Goal: Transaction & Acquisition: Book appointment/travel/reservation

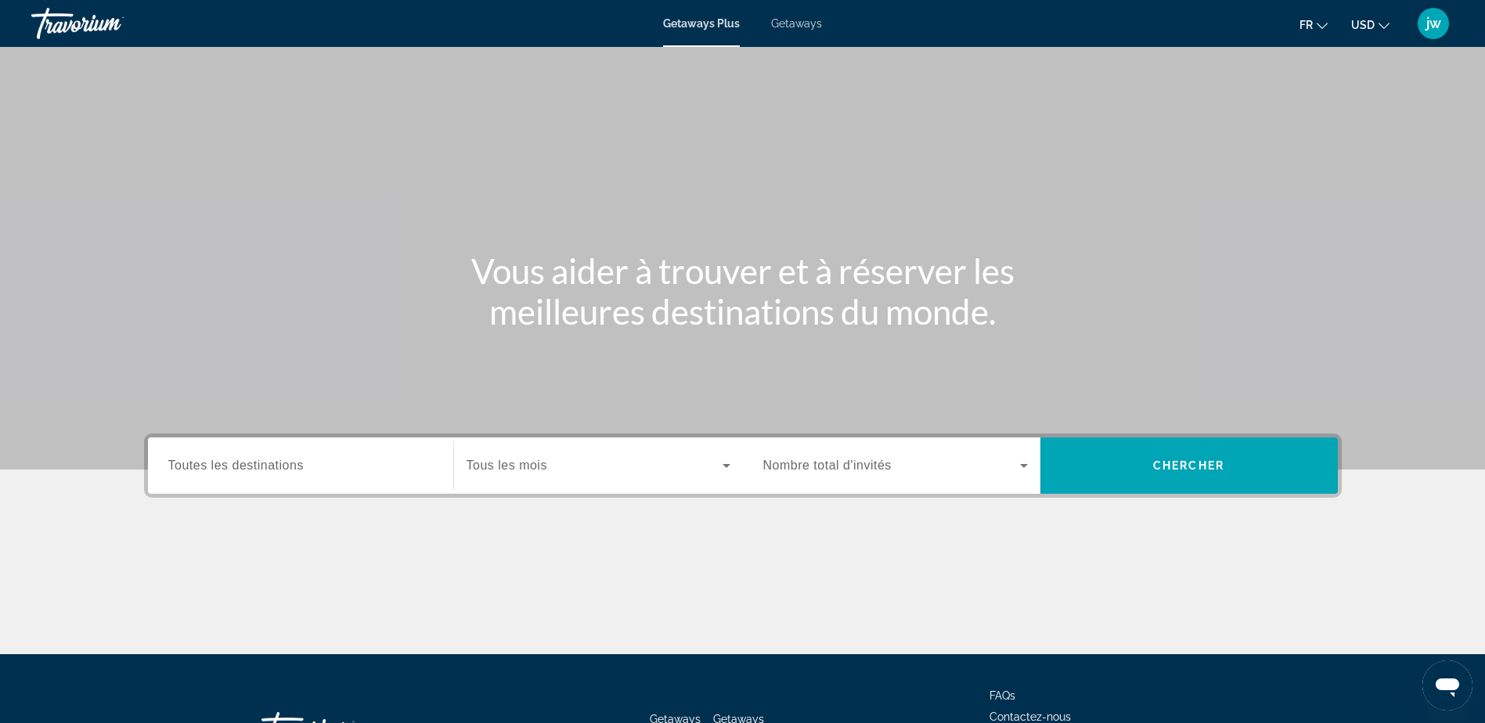
click at [808, 23] on span "Getaways" at bounding box center [796, 23] width 51 height 13
click at [1384, 16] on button "USD USD ($) MXN (Mex$) CAD (Can$) GBP (£) EUR (€) AUD (A$) NZD (NZ$) CNY (CN¥)" at bounding box center [1370, 24] width 38 height 23
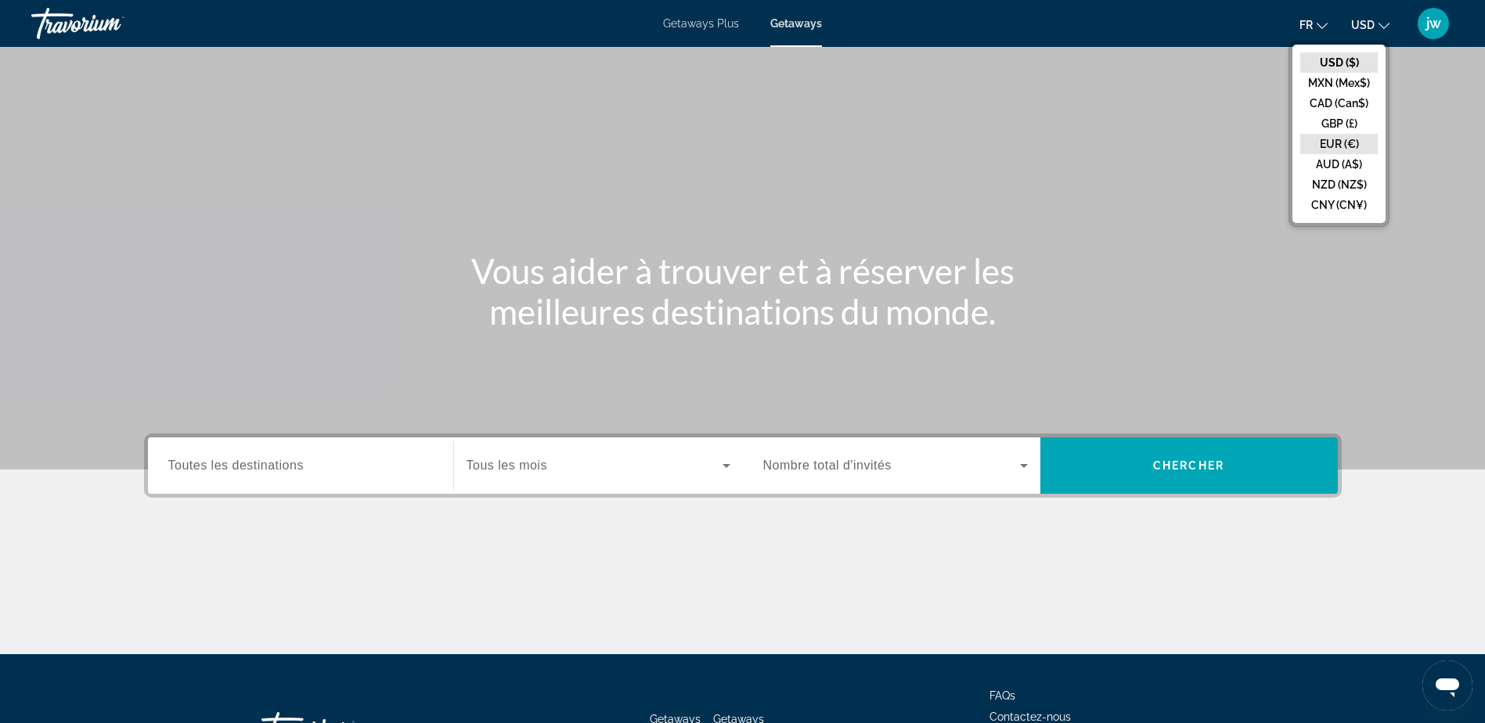
click at [1339, 147] on button "EUR (€)" at bounding box center [1338, 144] width 77 height 20
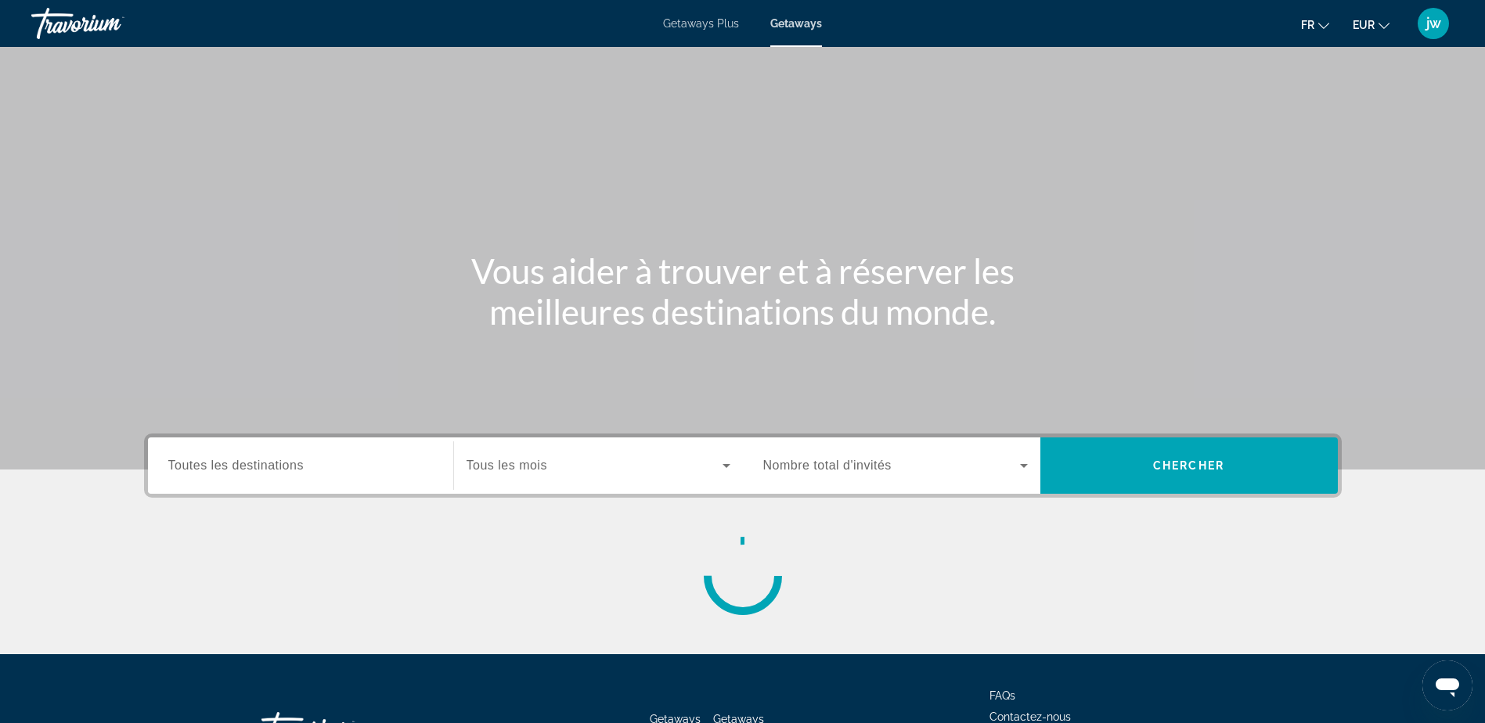
click at [545, 466] on span "Tous les mois" at bounding box center [506, 465] width 81 height 13
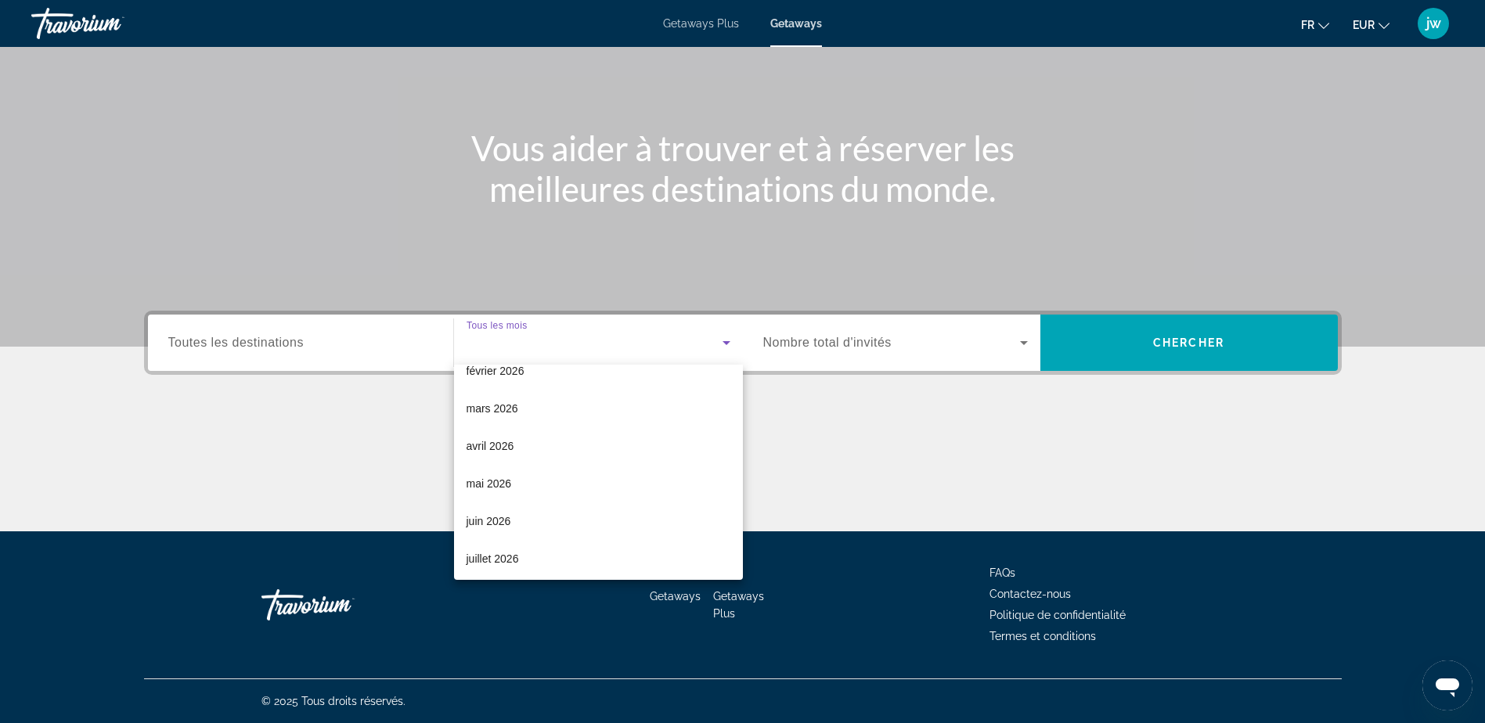
scroll to position [235, 0]
click at [512, 416] on span "avril 2026" at bounding box center [490, 418] width 48 height 19
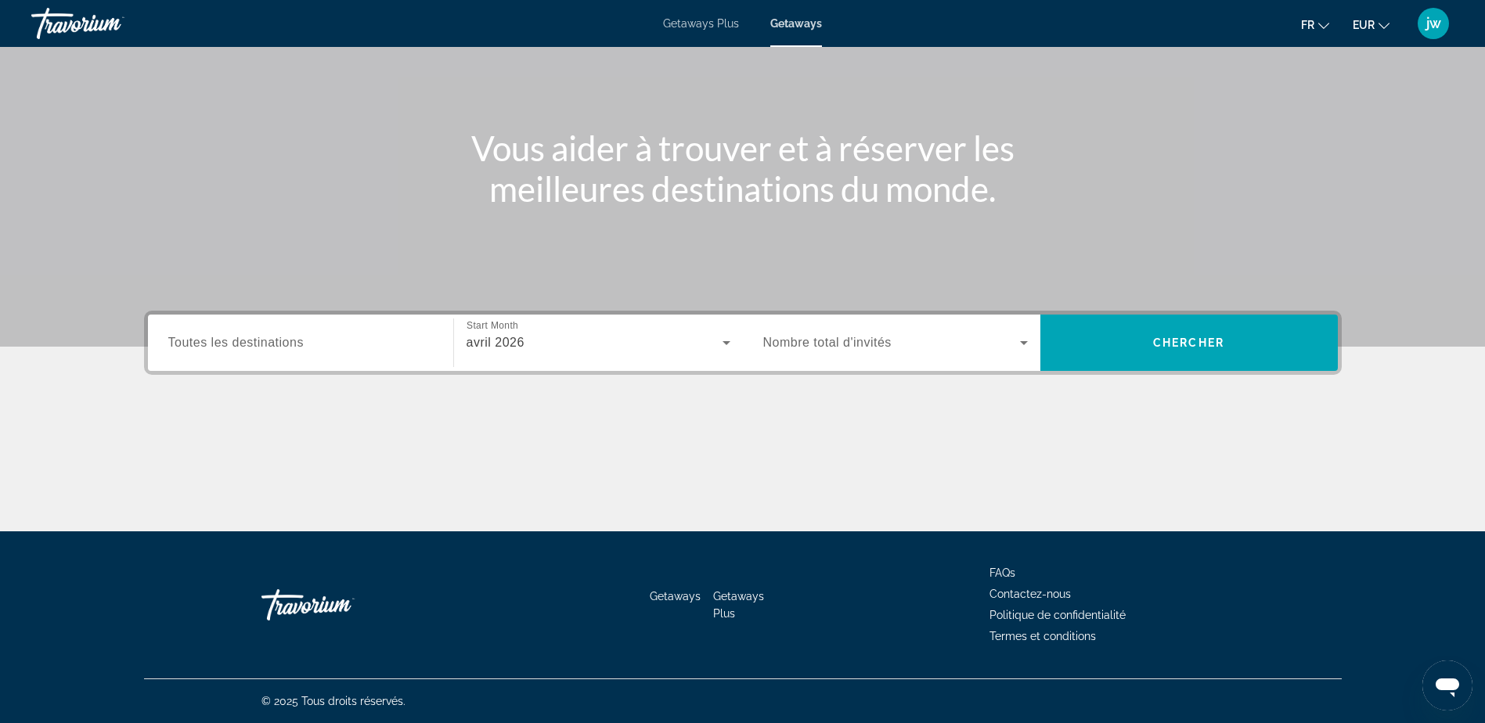
click at [847, 348] on span "Nombre total d'invités" at bounding box center [827, 342] width 128 height 13
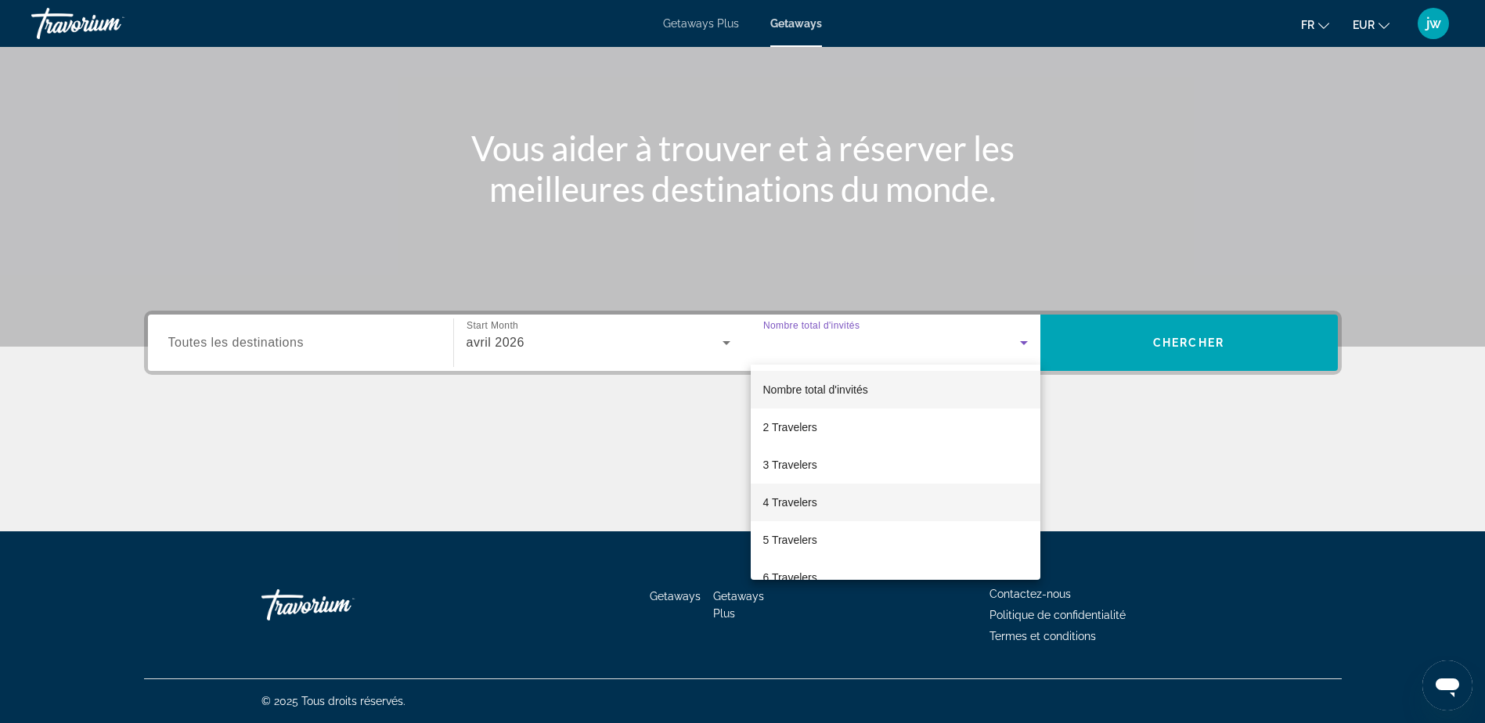
click at [790, 506] on span "4 Travelers" at bounding box center [790, 502] width 54 height 19
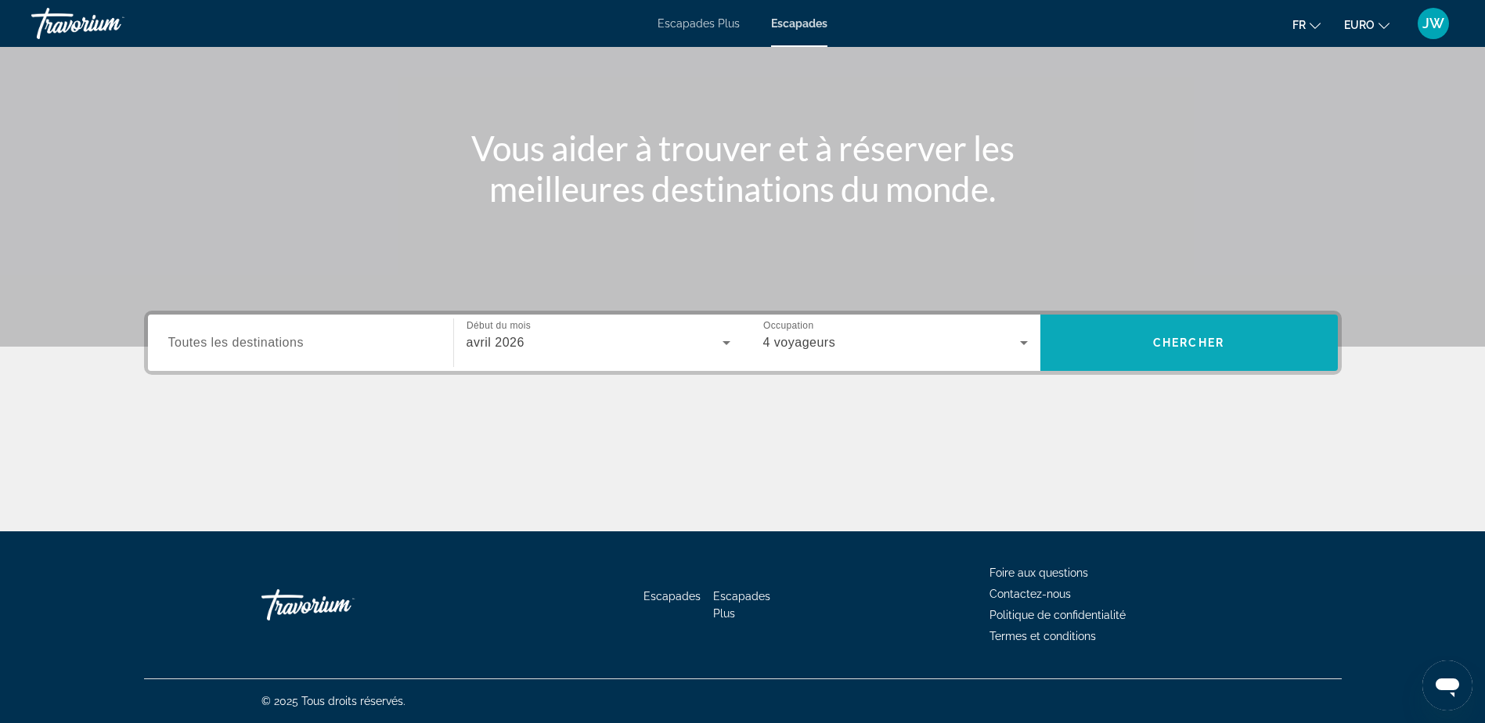
click at [1226, 348] on span "Rechercher" at bounding box center [1188, 343] width 297 height 38
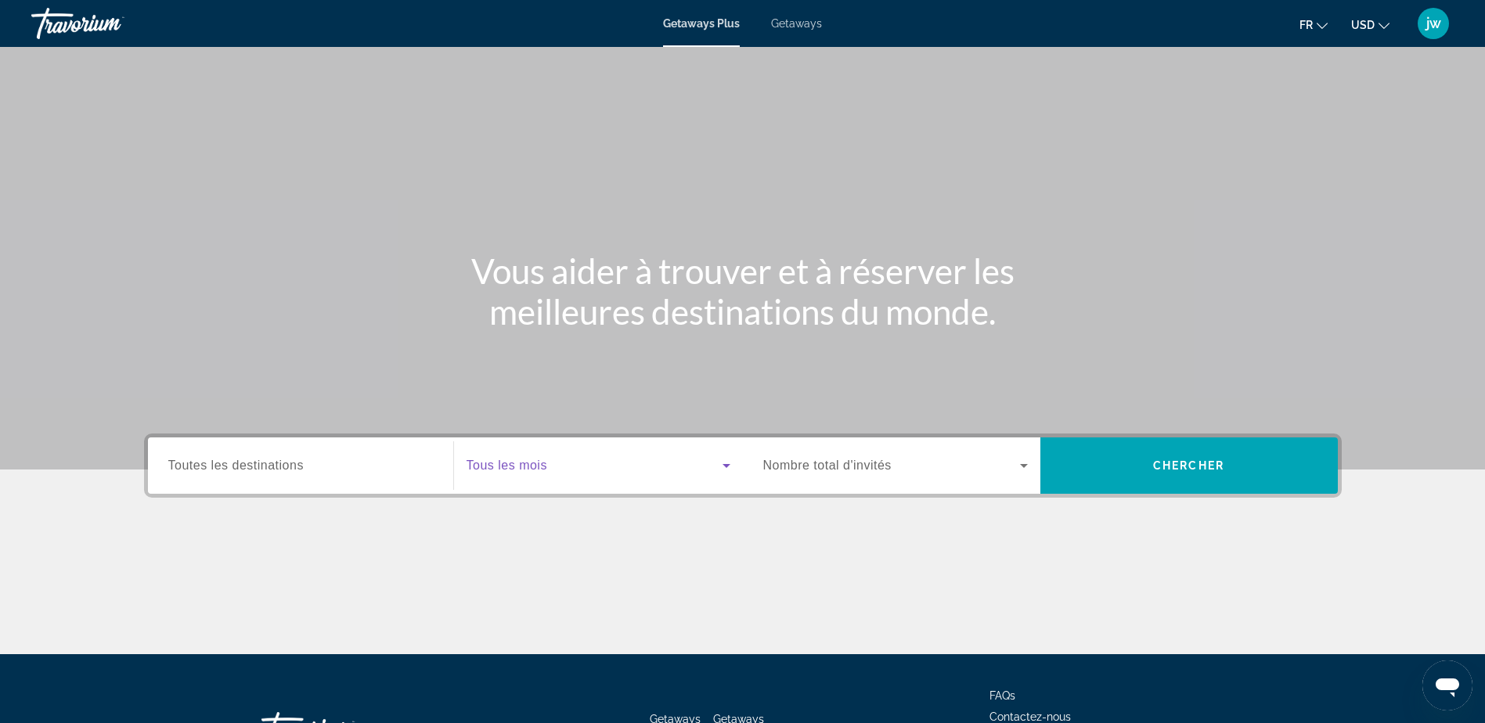
click at [588, 473] on span "Search widget" at bounding box center [594, 465] width 256 height 19
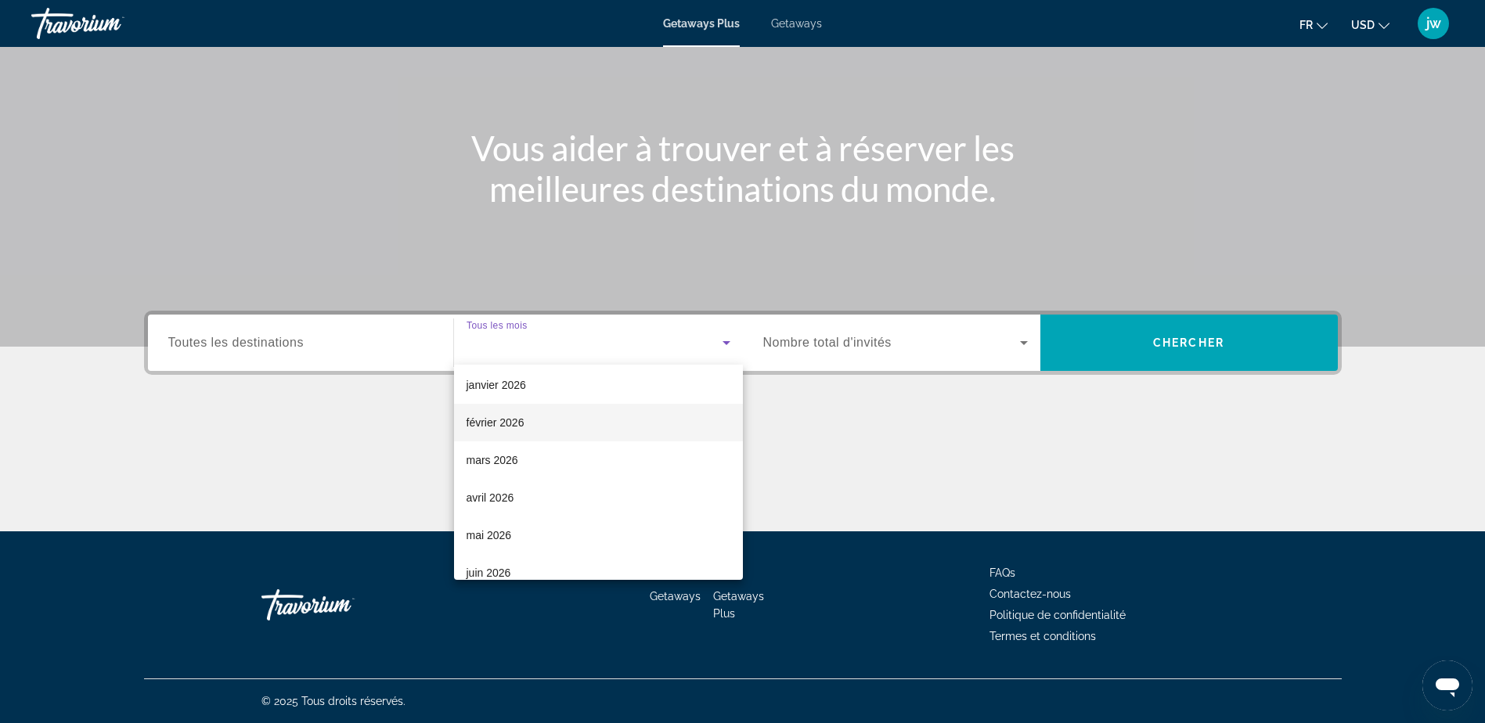
scroll to position [157, 0]
click at [481, 499] on span "avril 2026" at bounding box center [490, 496] width 48 height 19
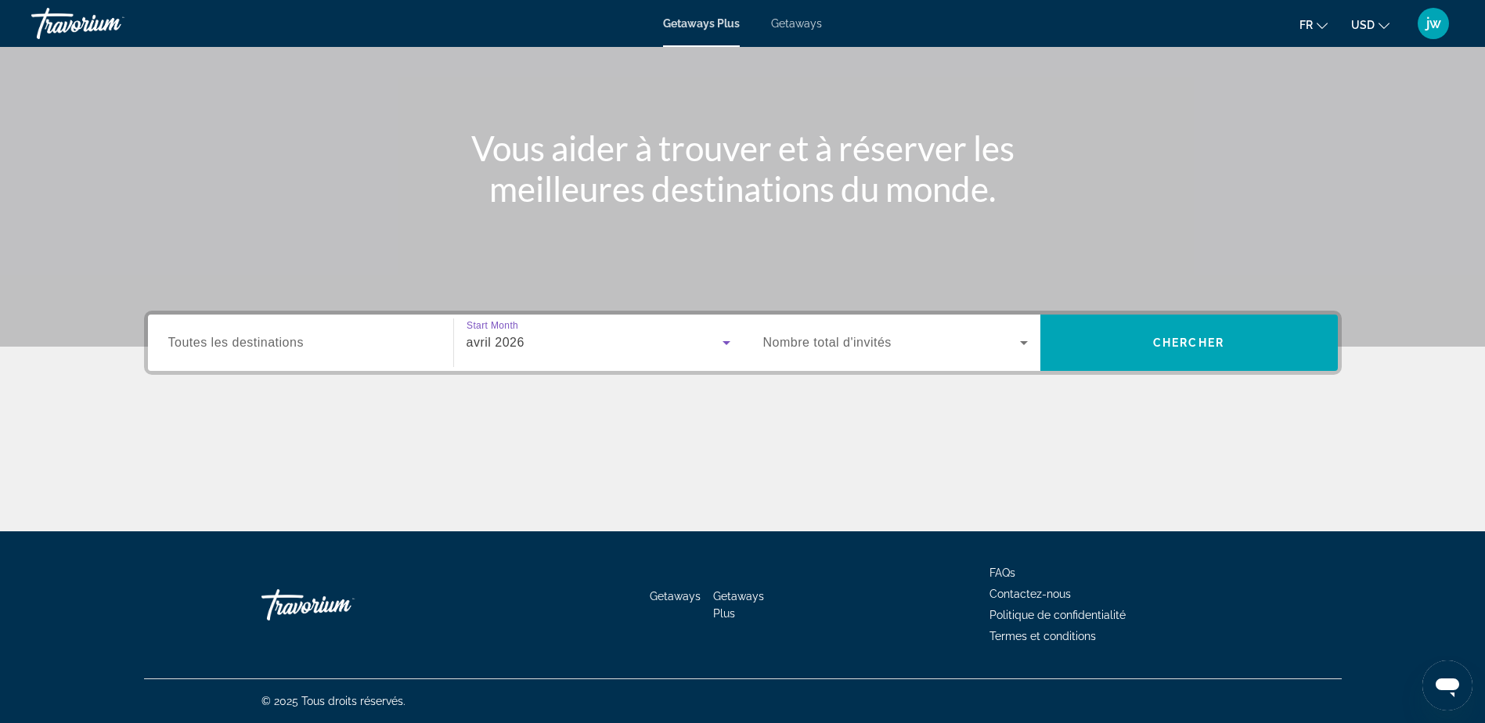
click at [869, 337] on span "Nombre total d'invités" at bounding box center [827, 342] width 128 height 13
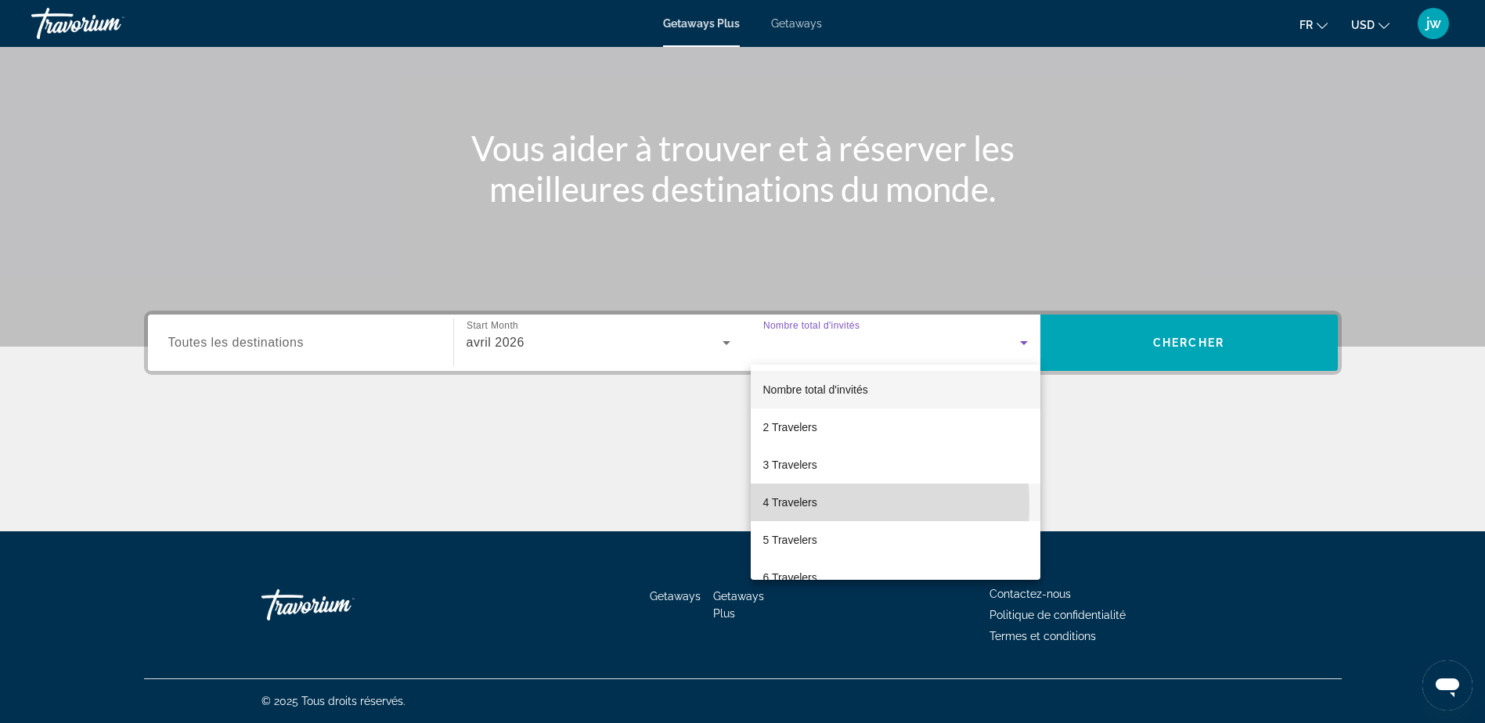
click at [805, 504] on span "4 Travelers" at bounding box center [790, 502] width 54 height 19
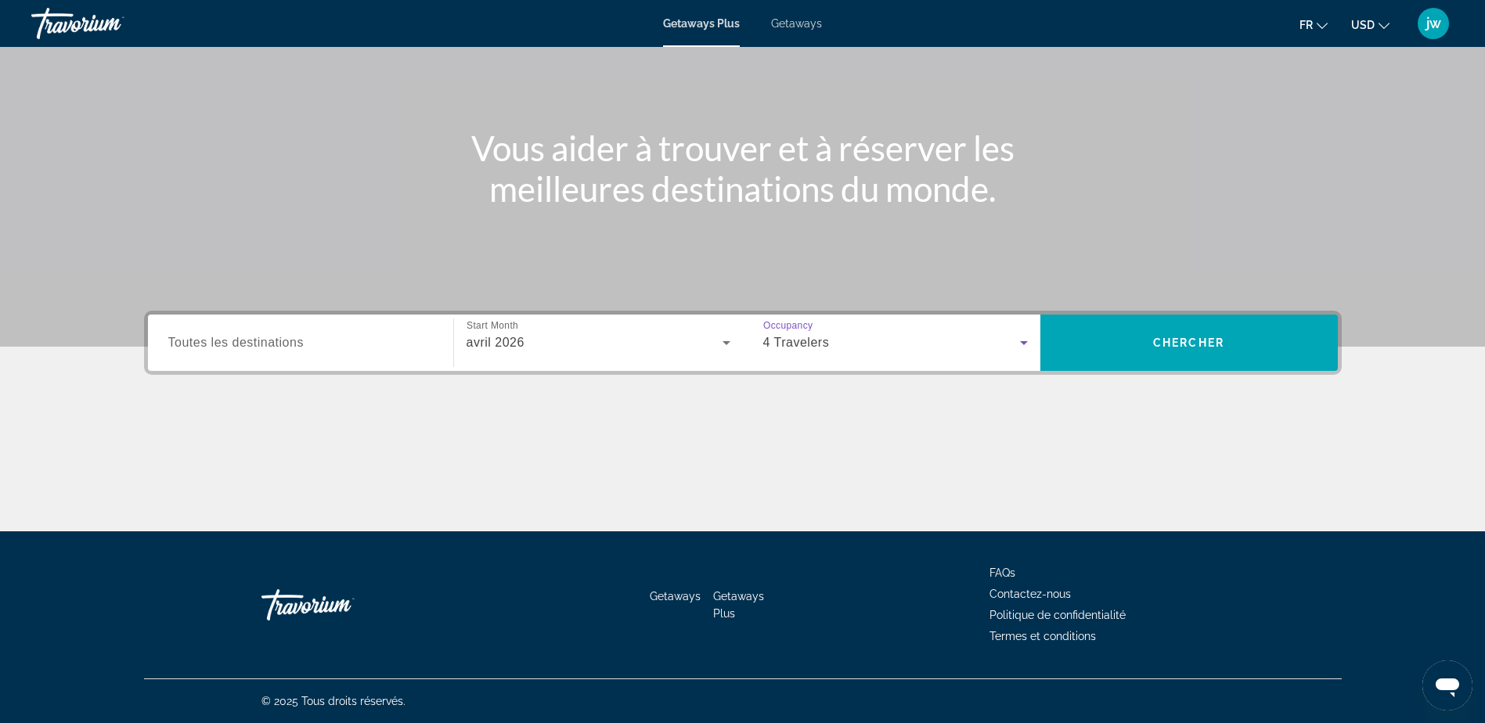
click at [1365, 26] on span "USD" at bounding box center [1362, 25] width 23 height 13
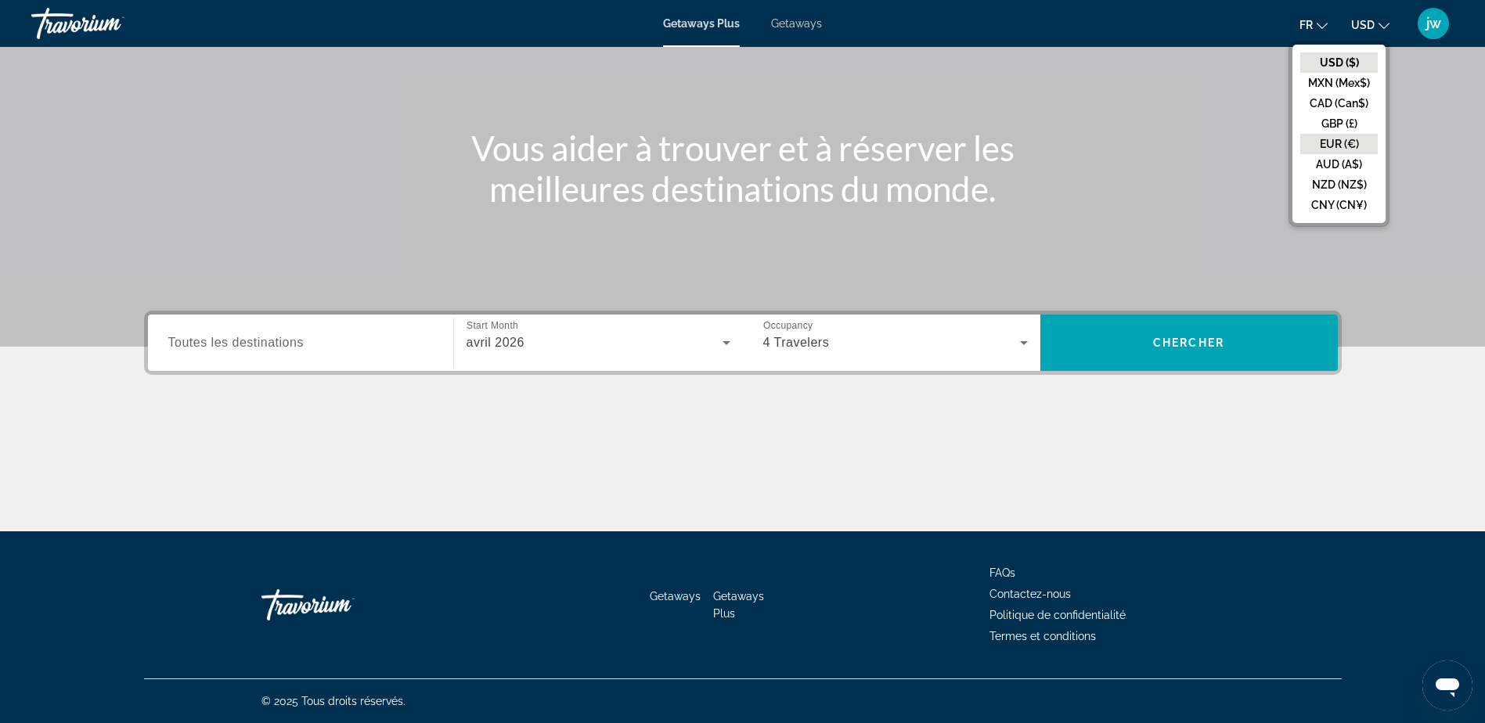
click at [1329, 145] on button "EUR (€)" at bounding box center [1338, 144] width 77 height 20
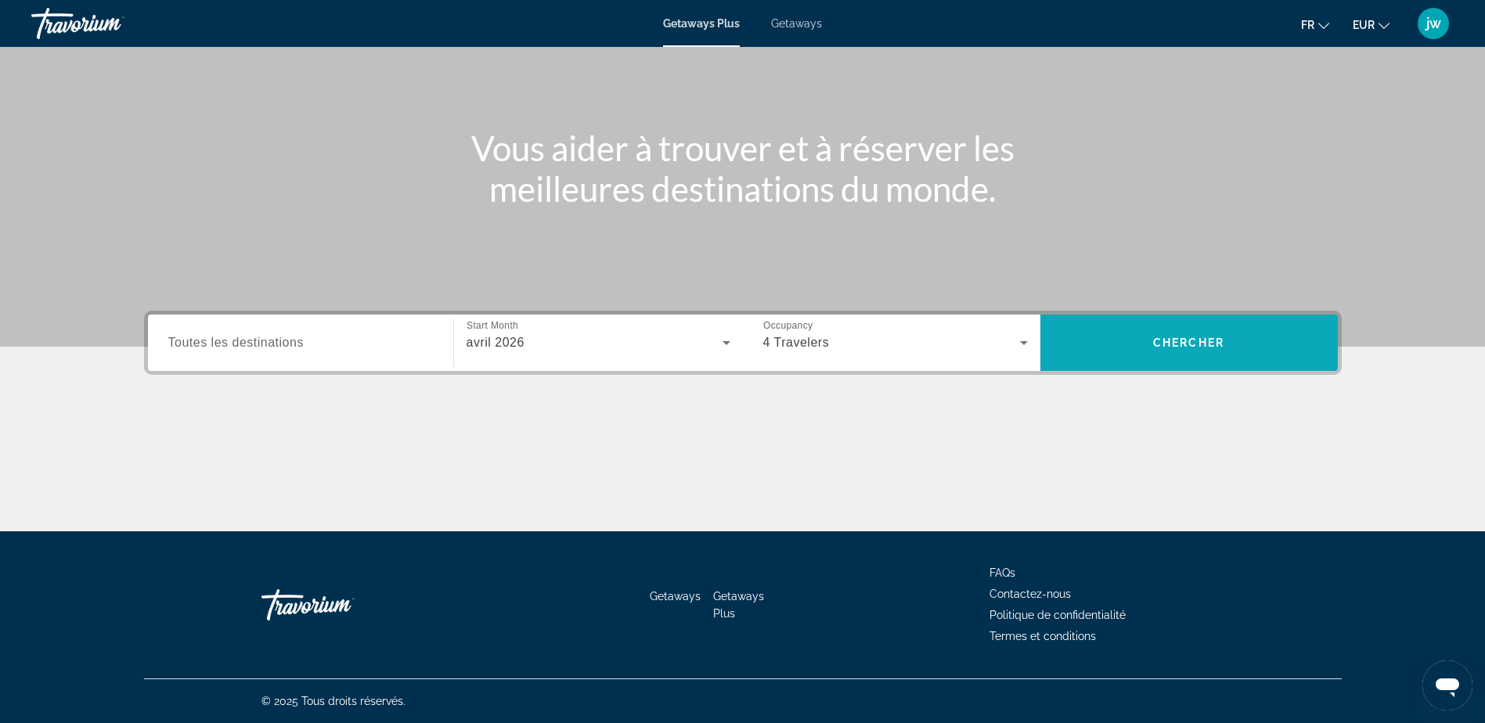
click at [1157, 338] on span "Chercher" at bounding box center [1188, 343] width 71 height 13
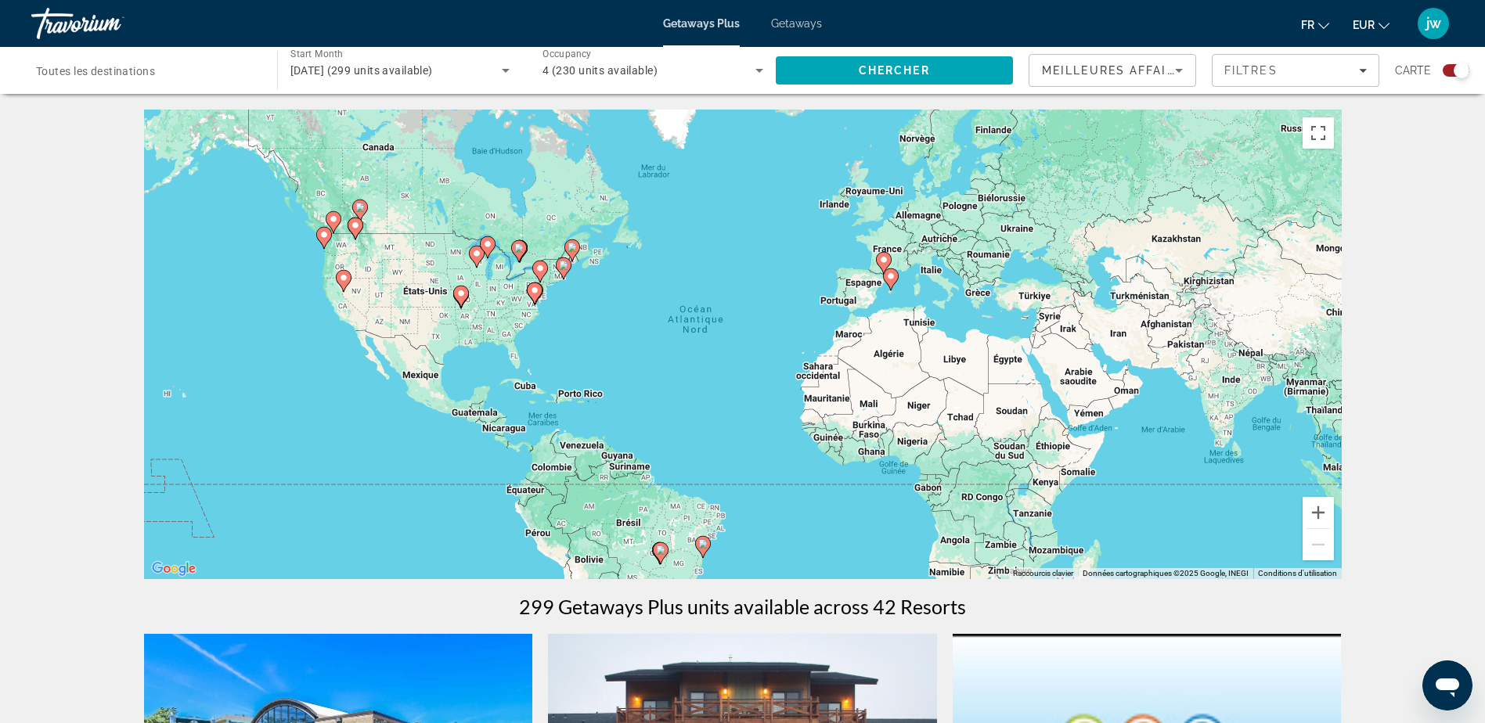
click at [891, 278] on image "Main content" at bounding box center [890, 276] width 9 height 9
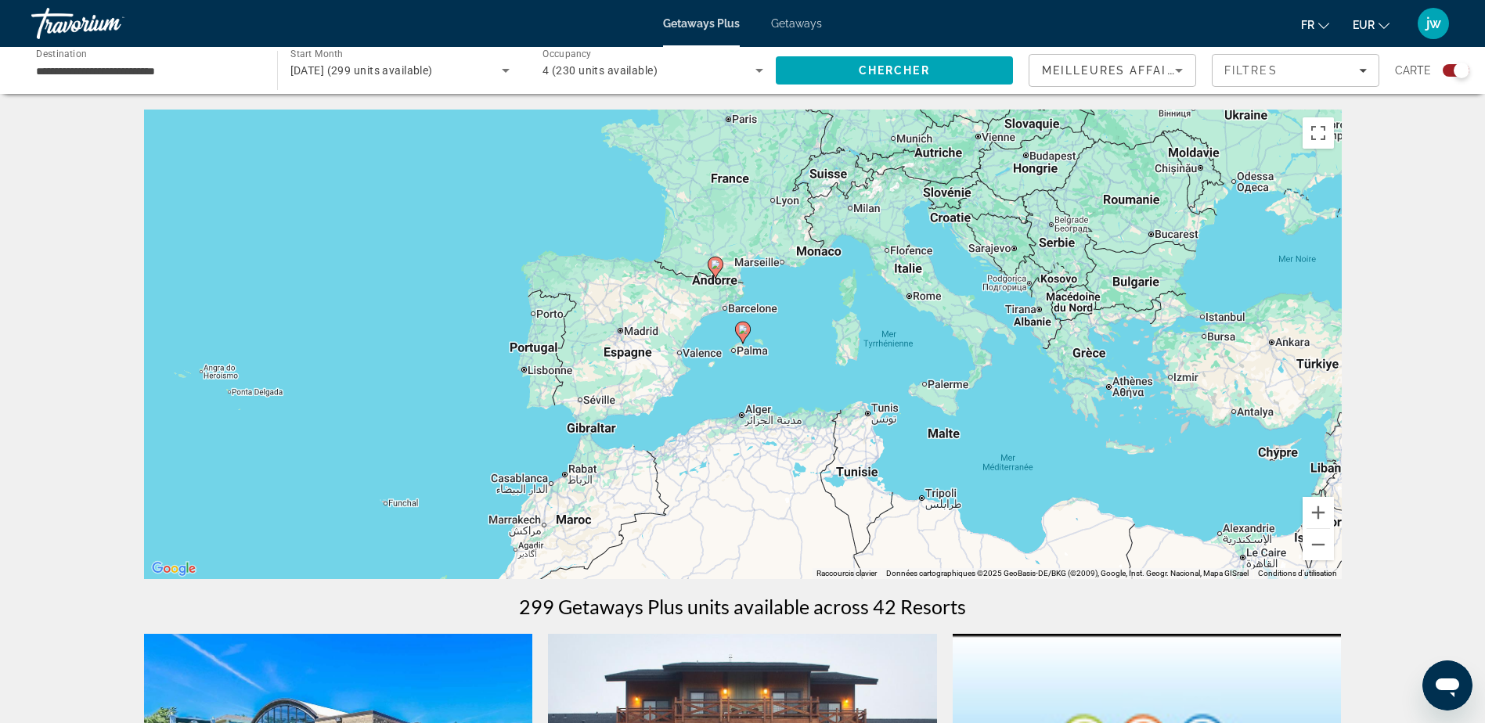
click at [743, 329] on image "Main content" at bounding box center [742, 329] width 9 height 9
type input "**********"
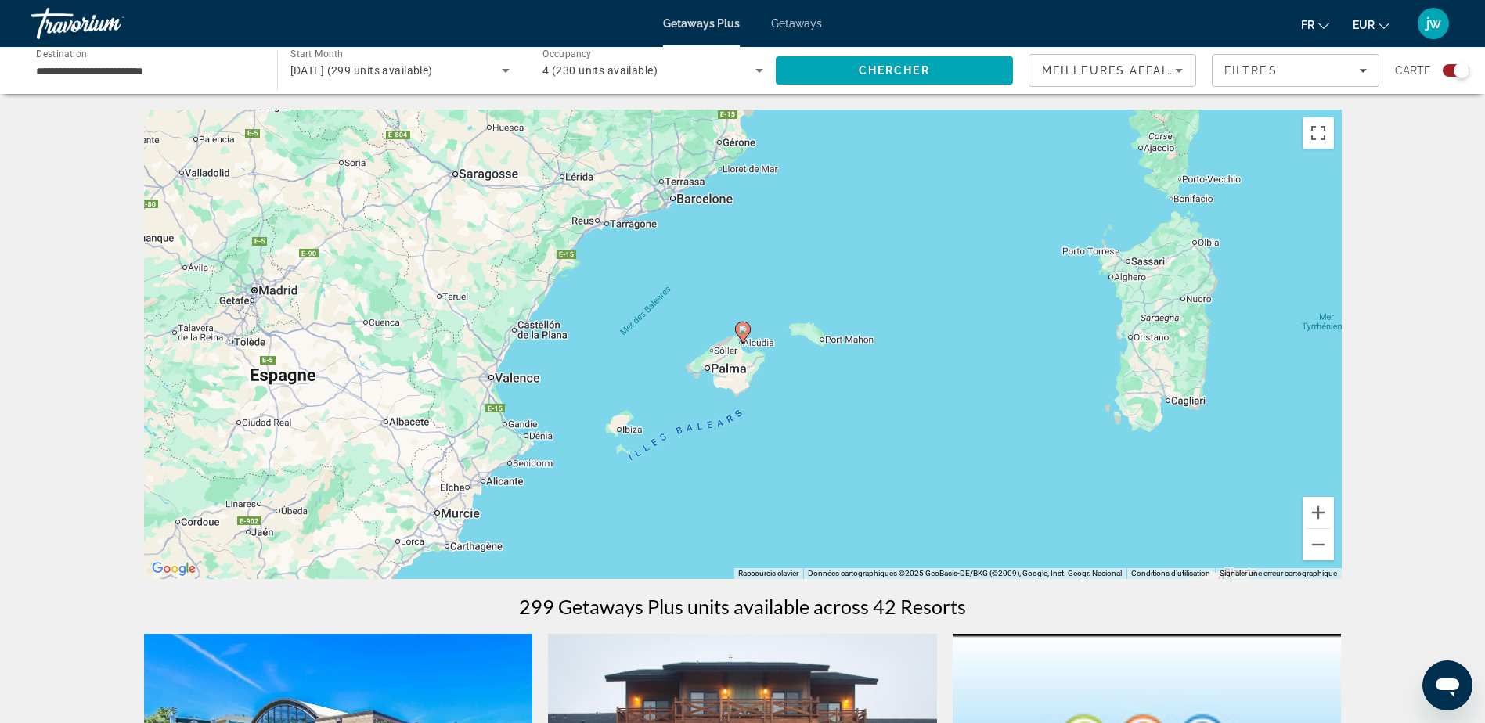
click at [740, 330] on image "Main content" at bounding box center [742, 329] width 9 height 9
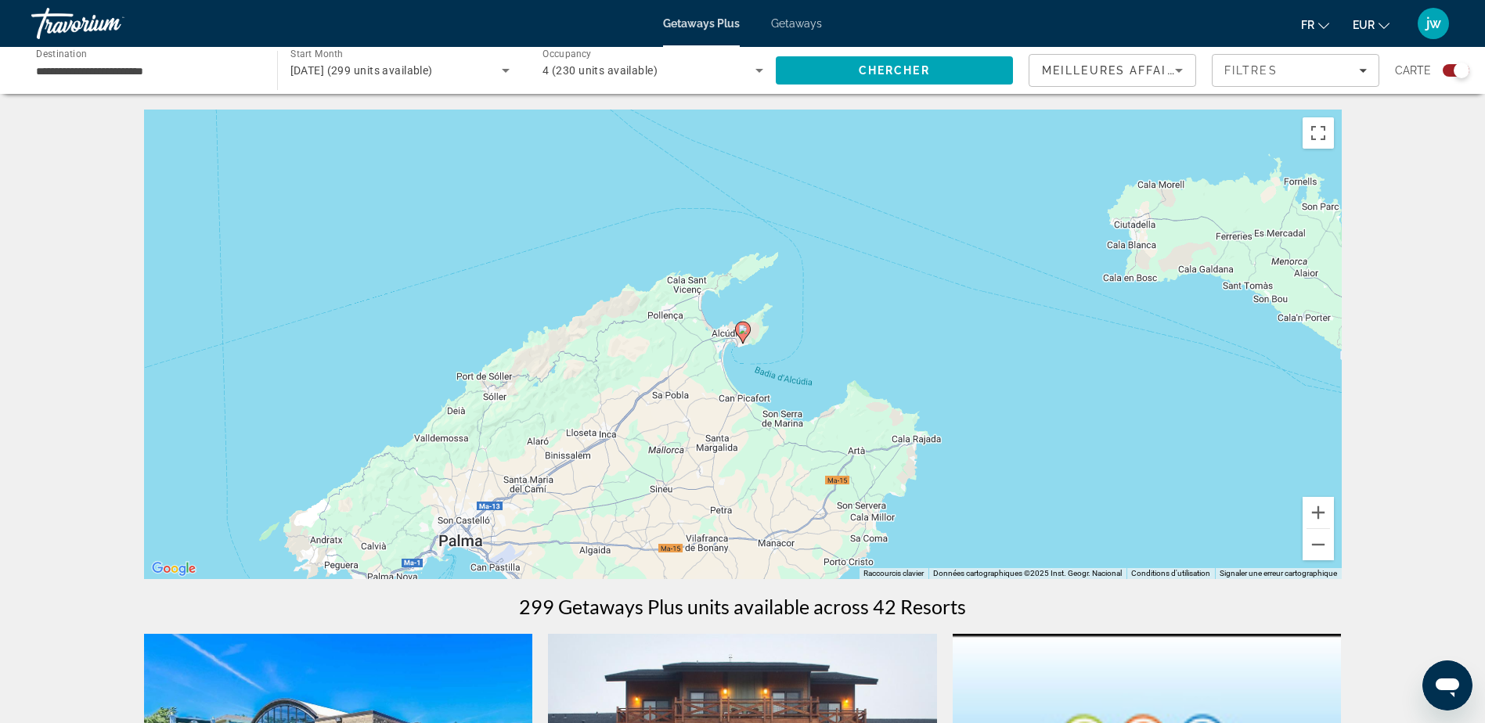
click at [742, 327] on image "Main content" at bounding box center [742, 329] width 9 height 9
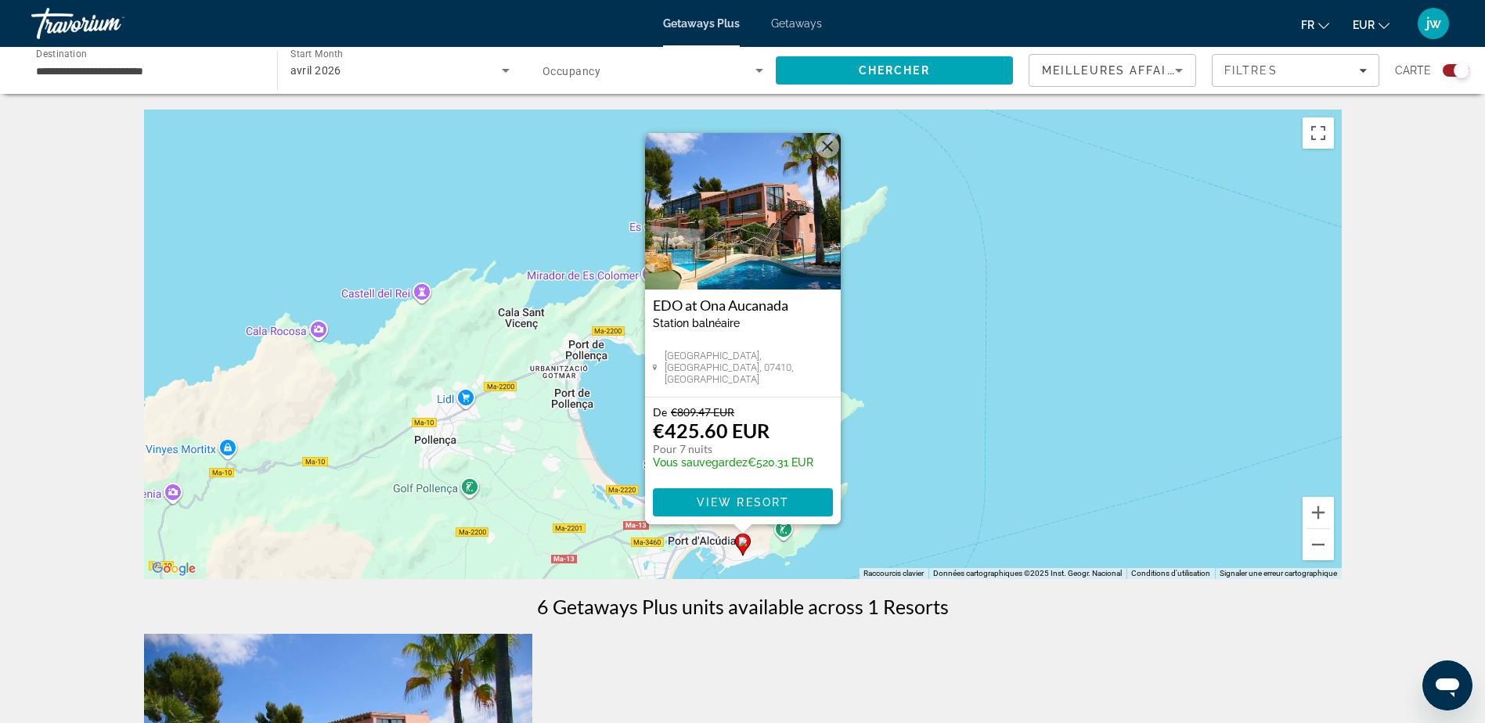
click at [739, 250] on img "Main content" at bounding box center [743, 211] width 196 height 157
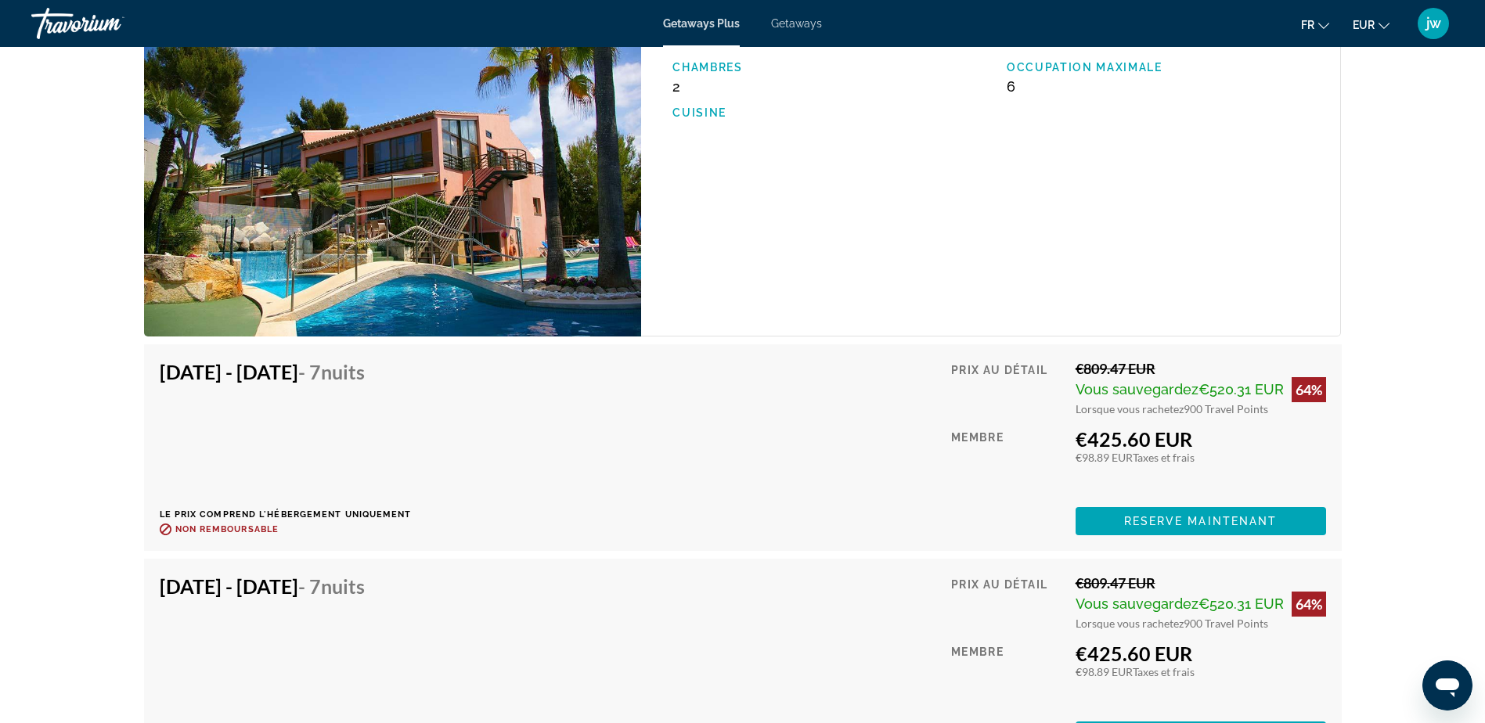
scroll to position [3052, 0]
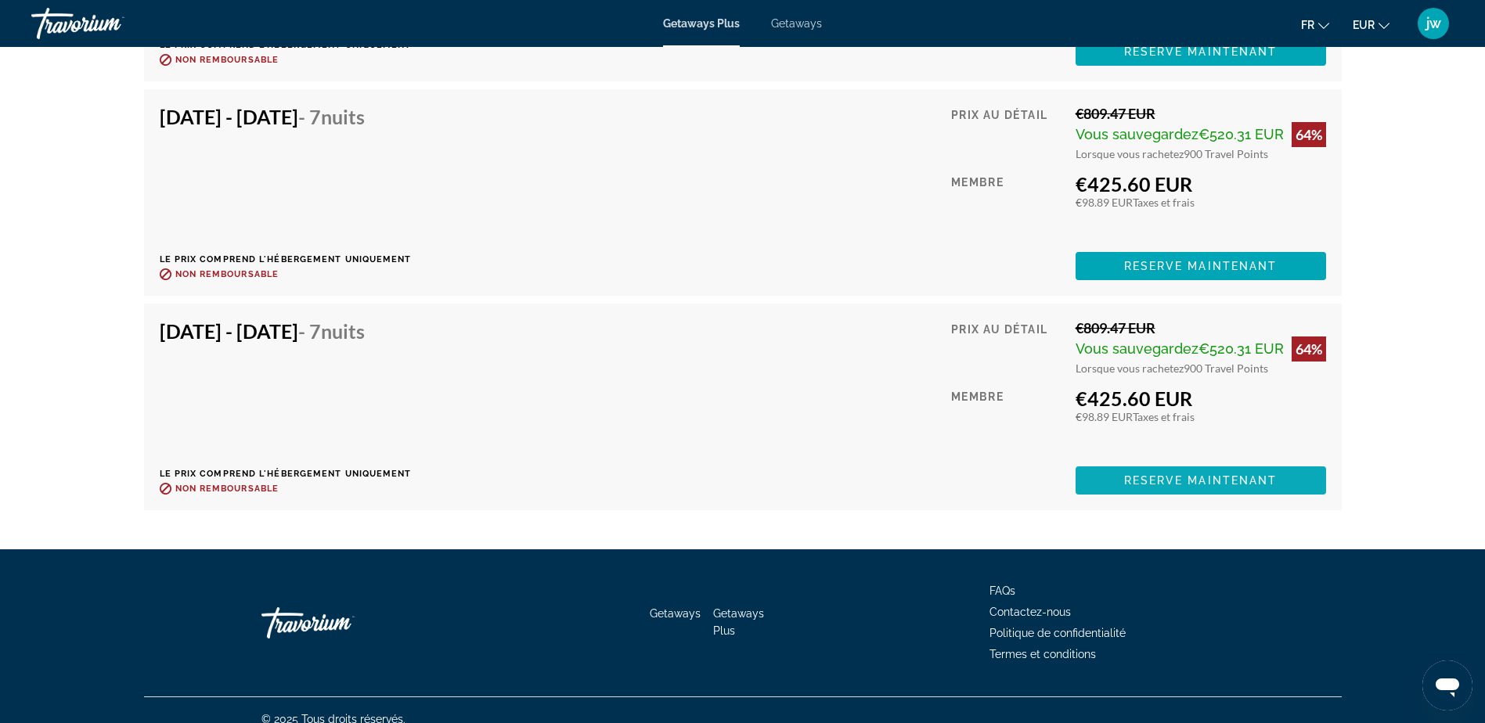
click at [1206, 478] on span "Reserve maintenant" at bounding box center [1200, 480] width 153 height 13
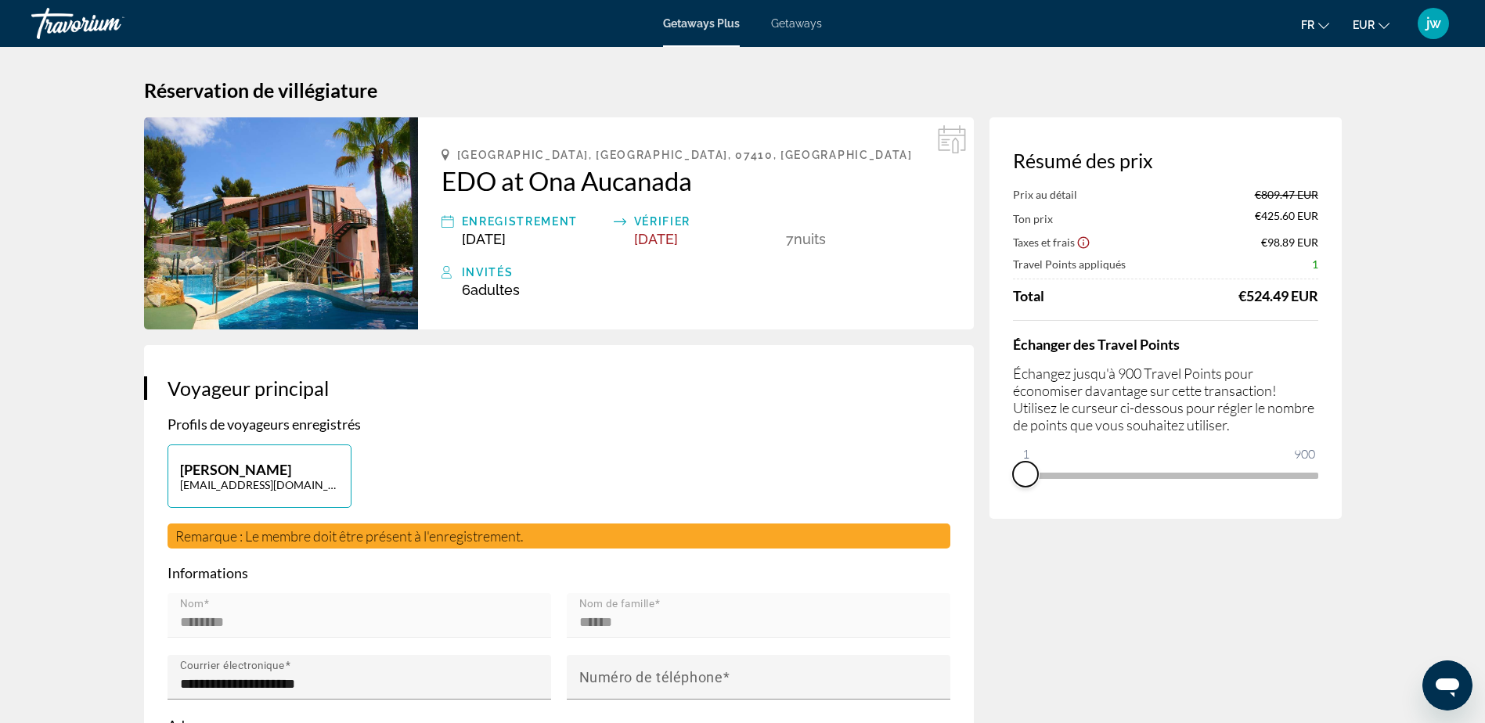
drag, startPoint x: 1312, startPoint y: 476, endPoint x: 1016, endPoint y: 473, distance: 295.8
click at [1017, 473] on div "Résumé des prix Prix au détail €809.47 EUR Ton prix €425.60 EUR Taxes et frais …" at bounding box center [1165, 317] width 352 height 401
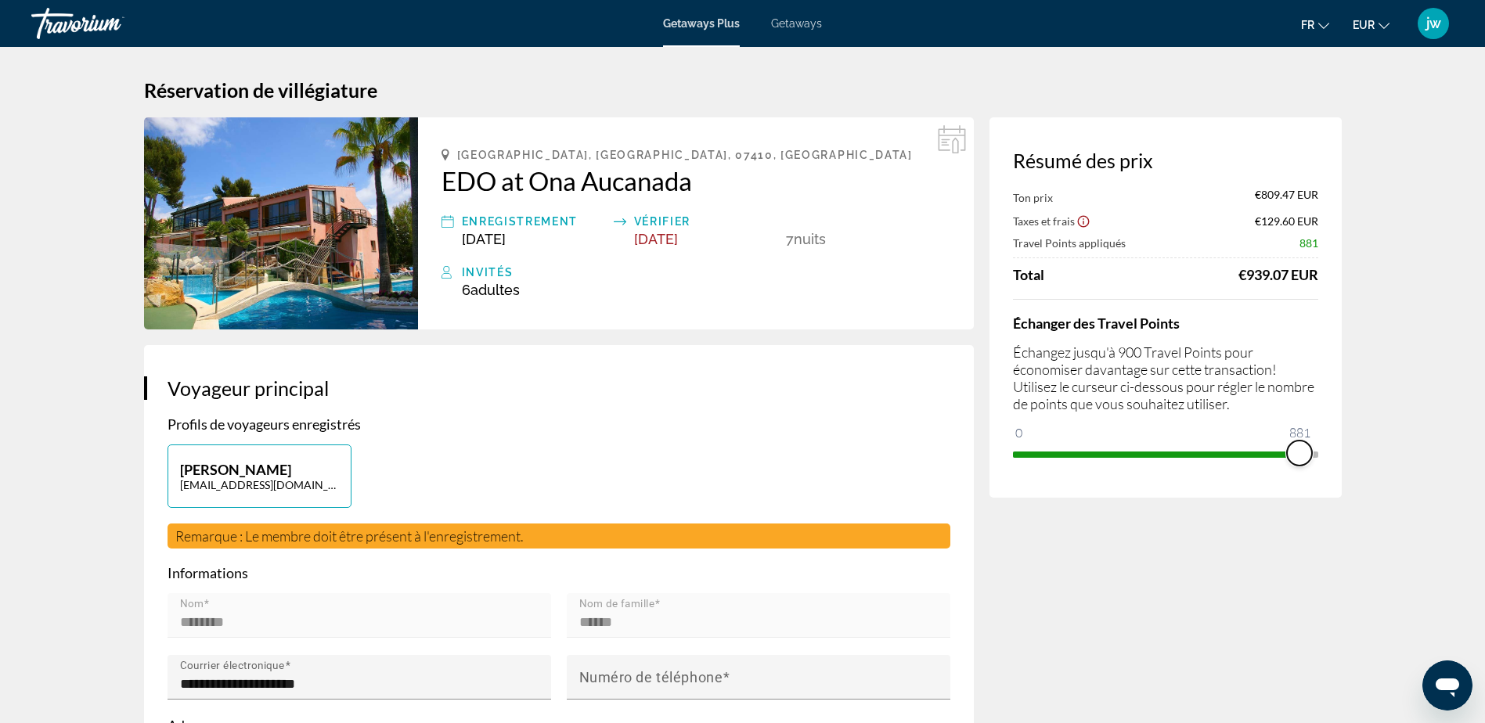
drag, startPoint x: 1024, startPoint y: 434, endPoint x: 1314, endPoint y: 428, distance: 289.6
click at [1313, 452] on ngx-slider "0 900 881" at bounding box center [1165, 453] width 305 height 3
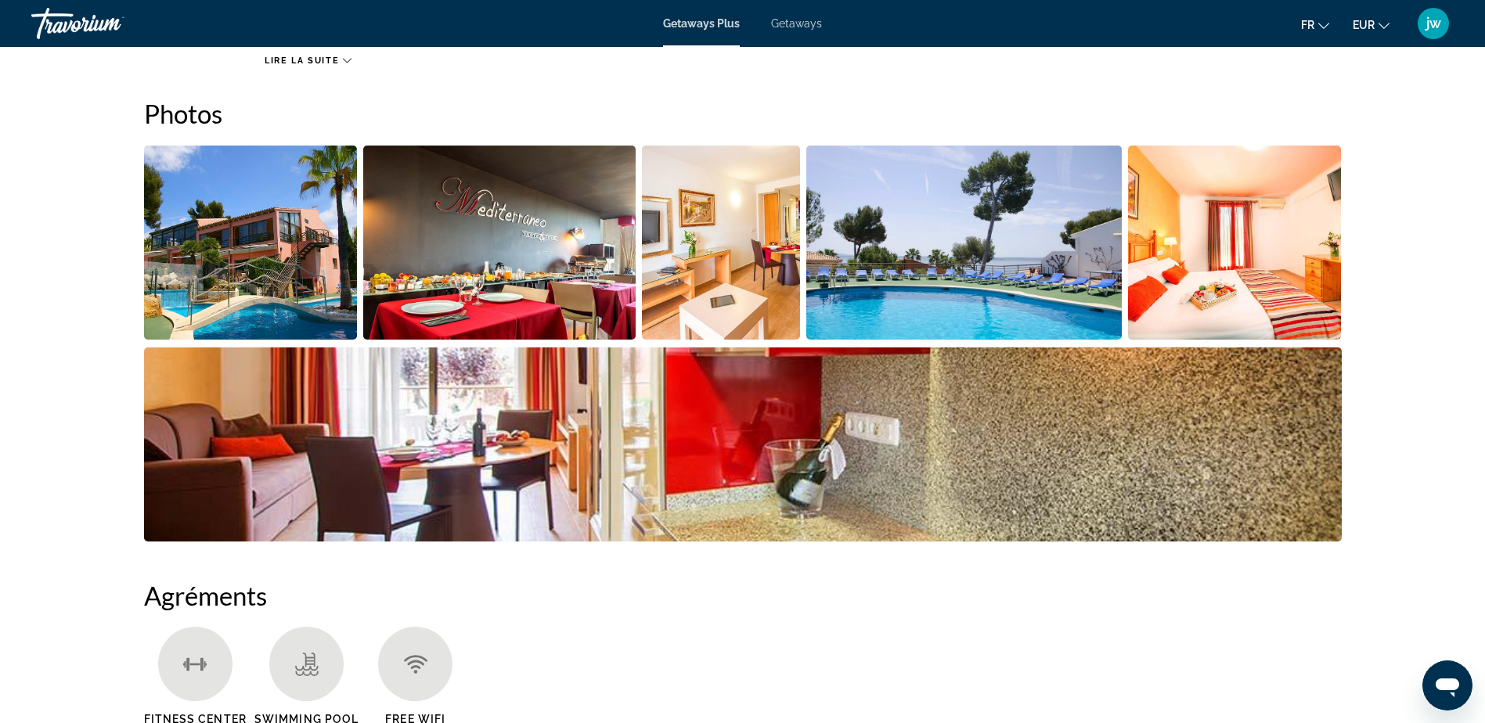
scroll to position [704, 0]
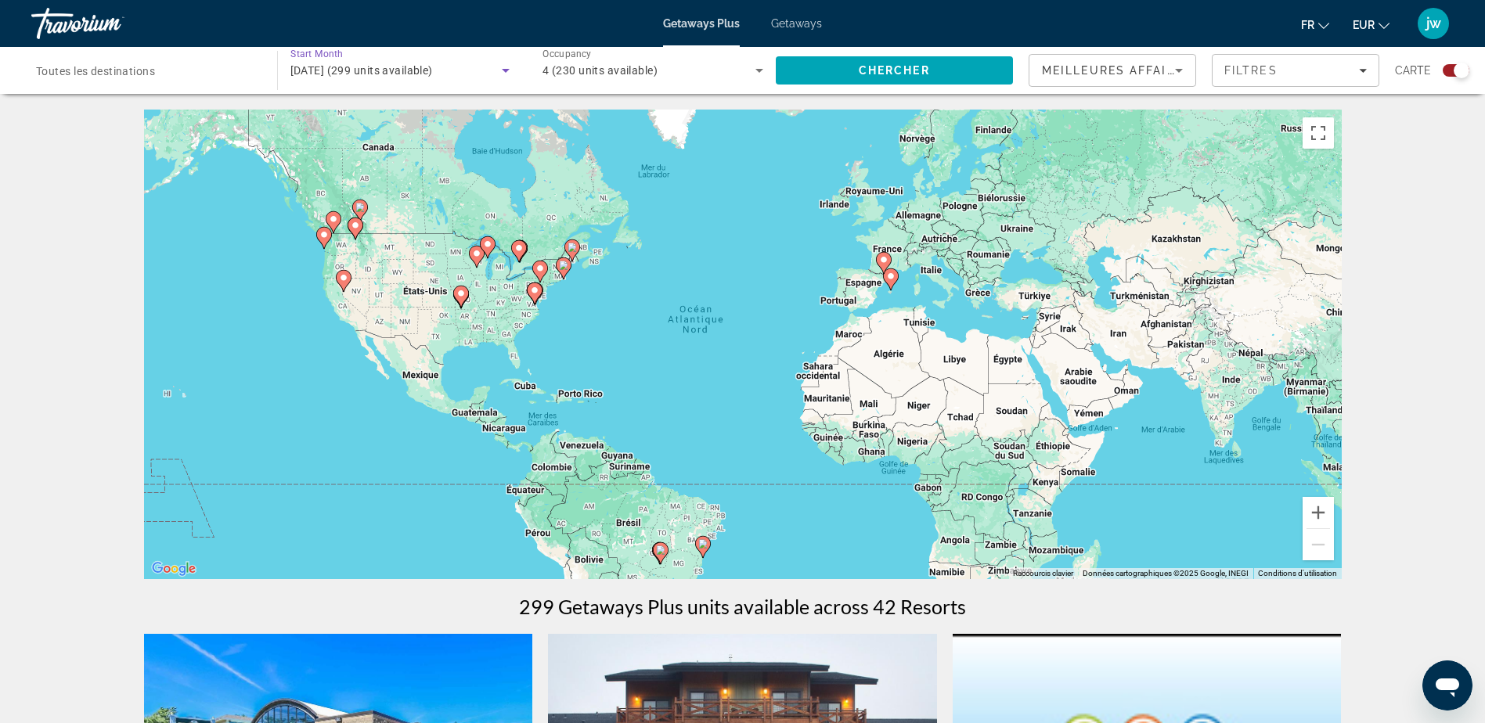
click at [334, 73] on span "[DATE] (299 units available)" at bounding box center [361, 70] width 142 height 13
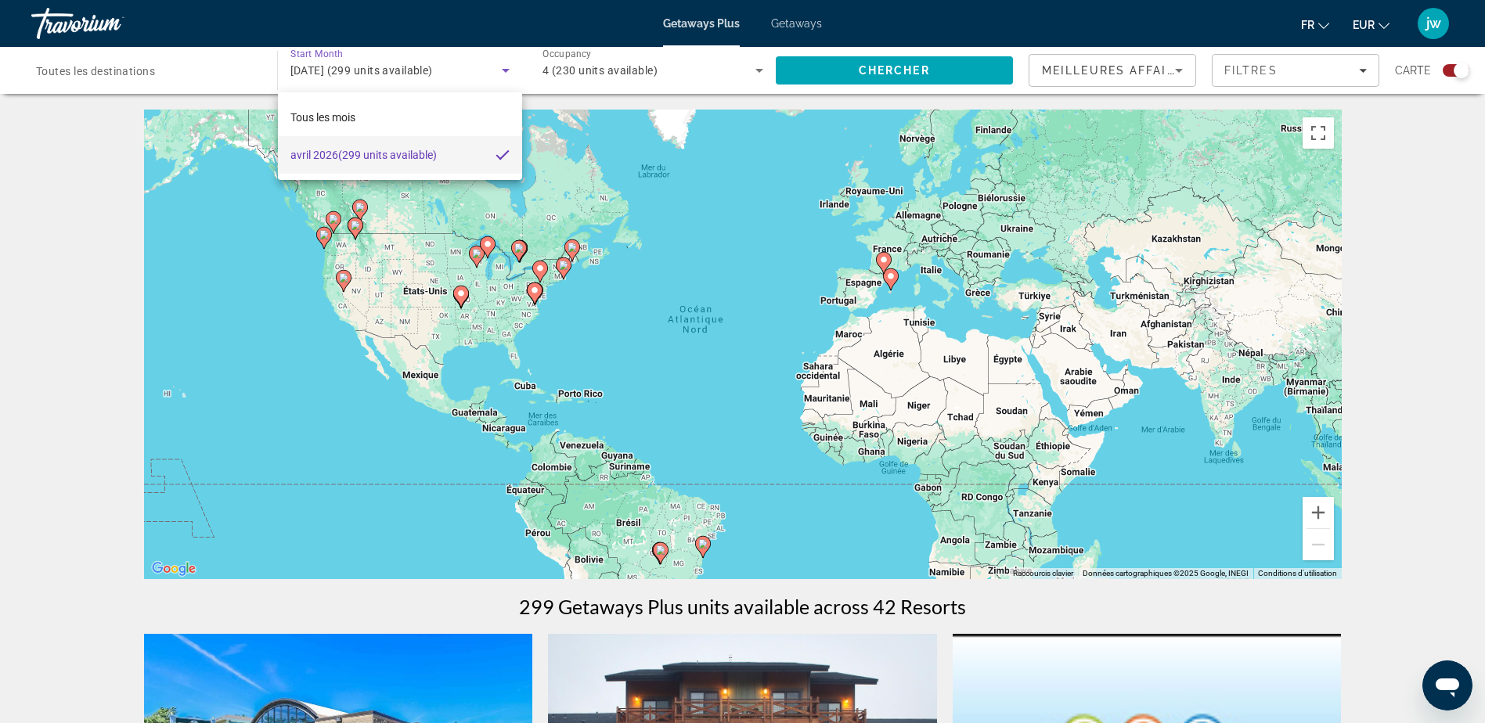
click at [104, 64] on div at bounding box center [742, 361] width 1485 height 723
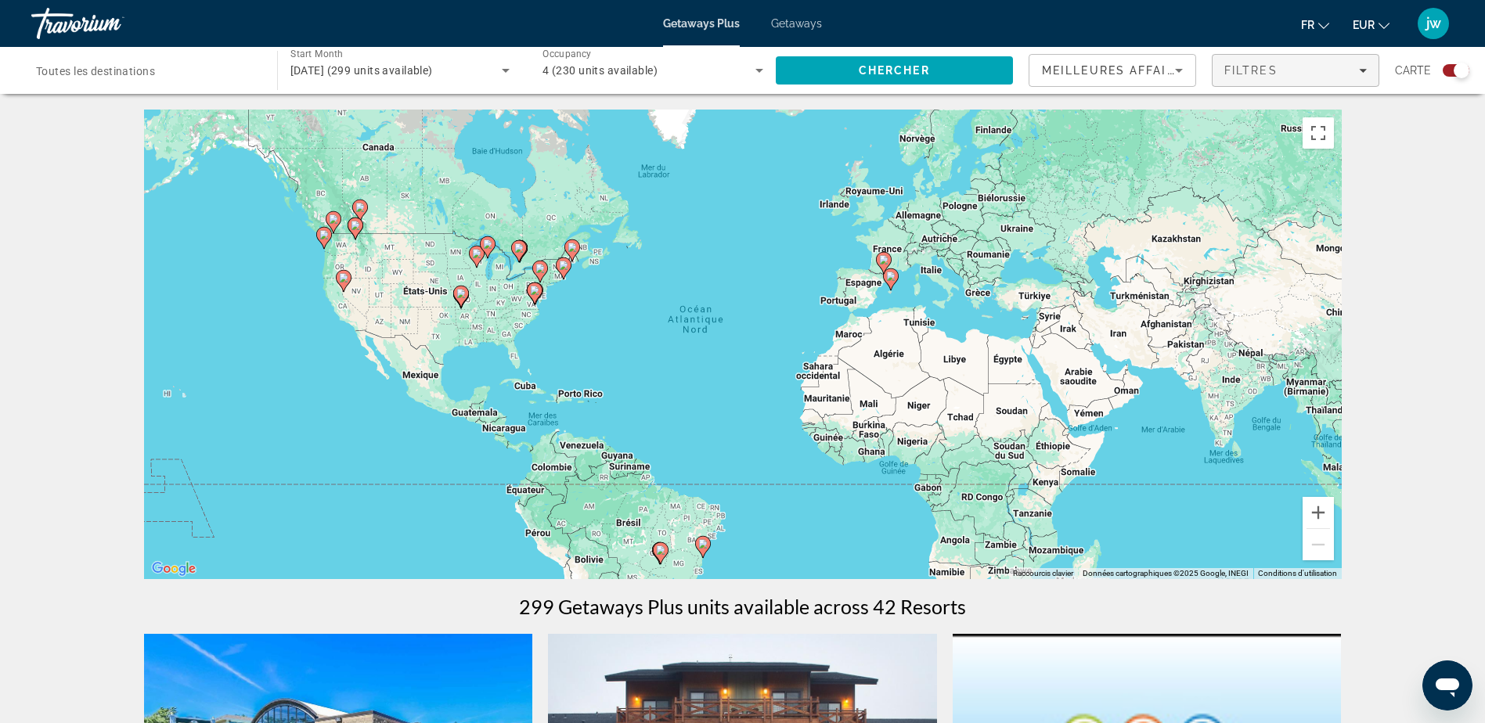
click at [1260, 69] on span "Filtres" at bounding box center [1250, 70] width 53 height 13
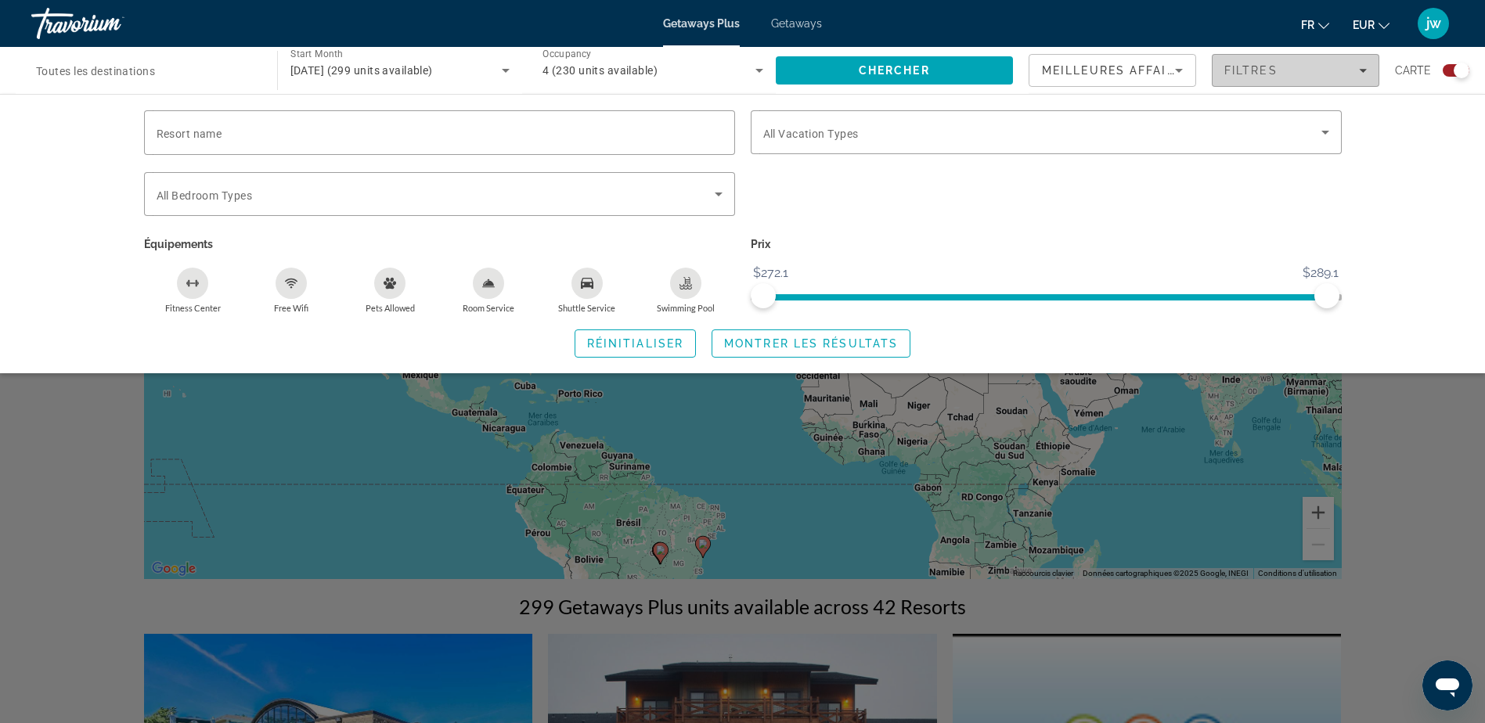
click at [1260, 69] on span "Filtres" at bounding box center [1250, 70] width 53 height 13
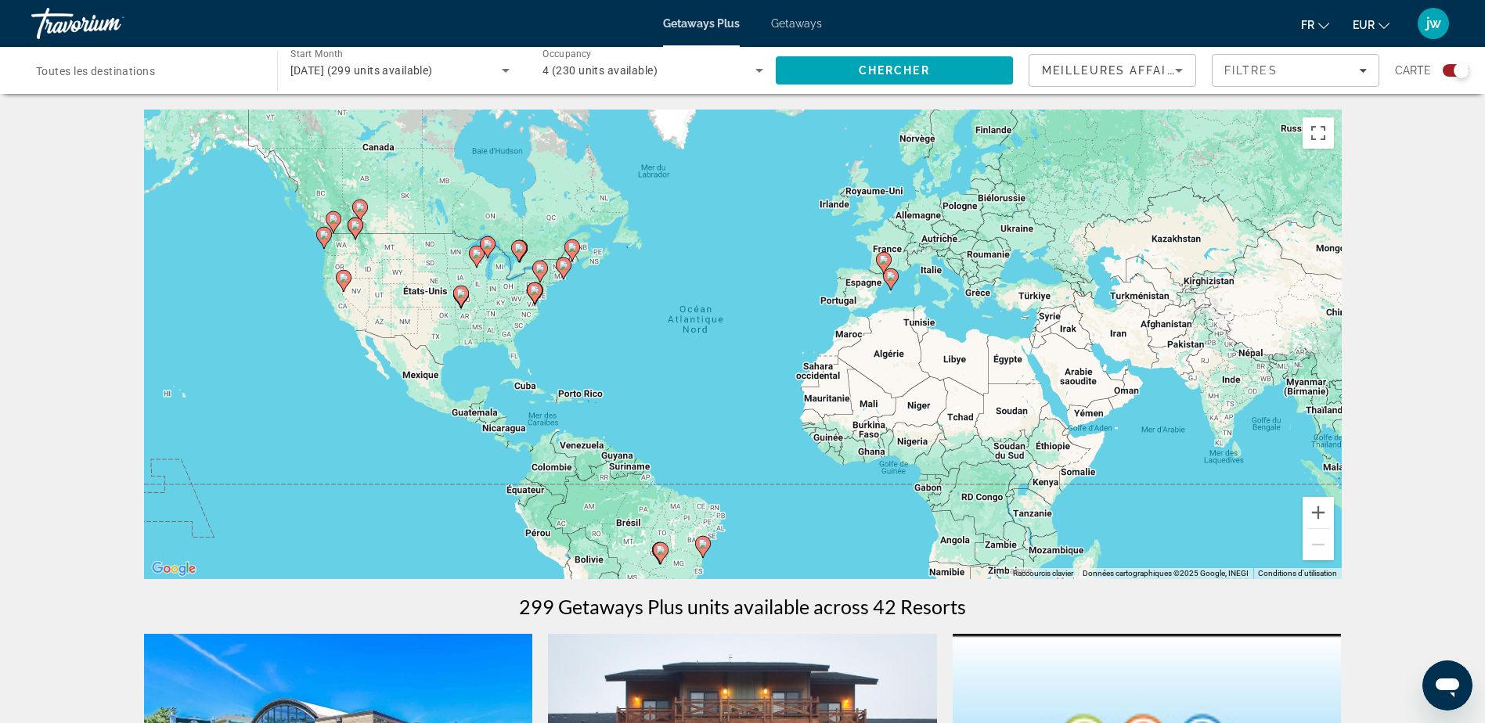
click at [1114, 81] on div "Meilleures affaires" at bounding box center [1112, 77] width 141 height 44
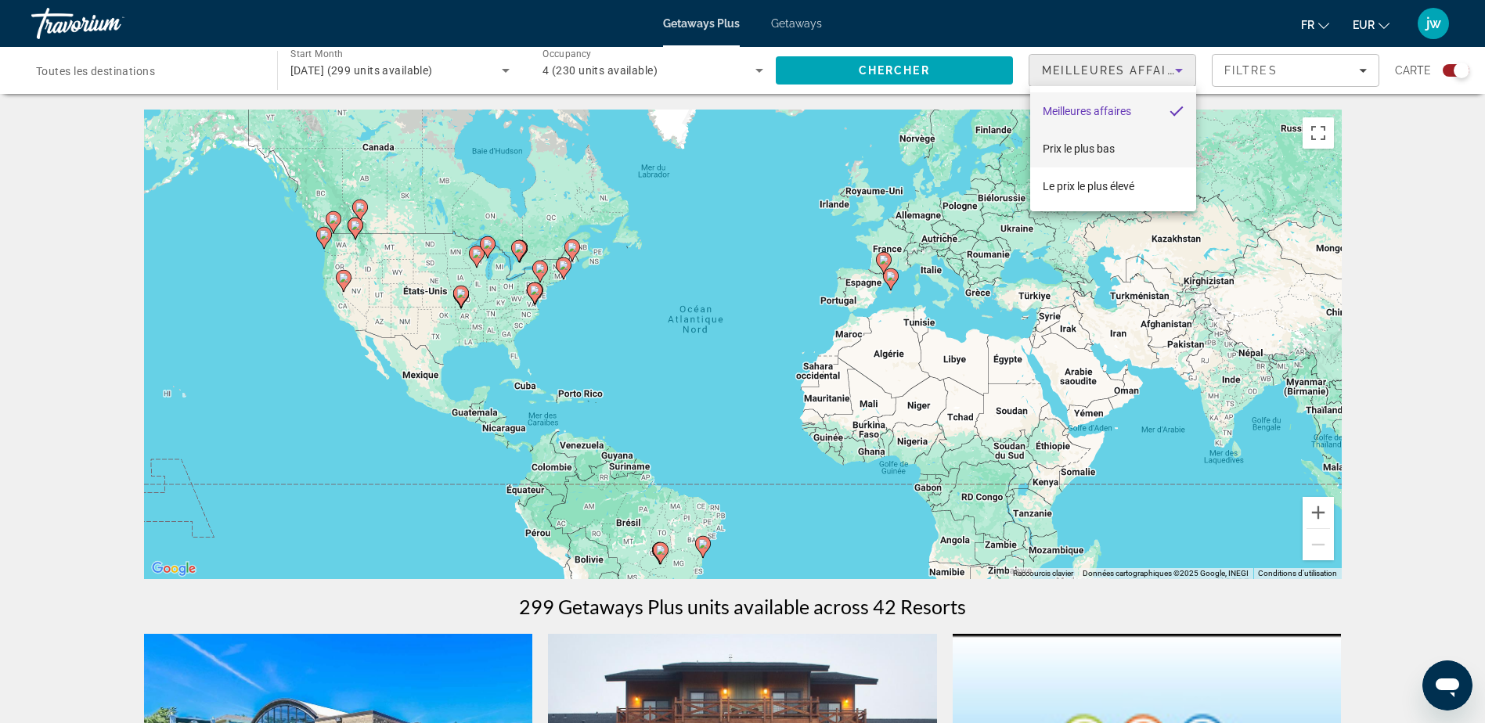
click at [1089, 146] on span "Prix ​​le plus bas" at bounding box center [1078, 148] width 72 height 13
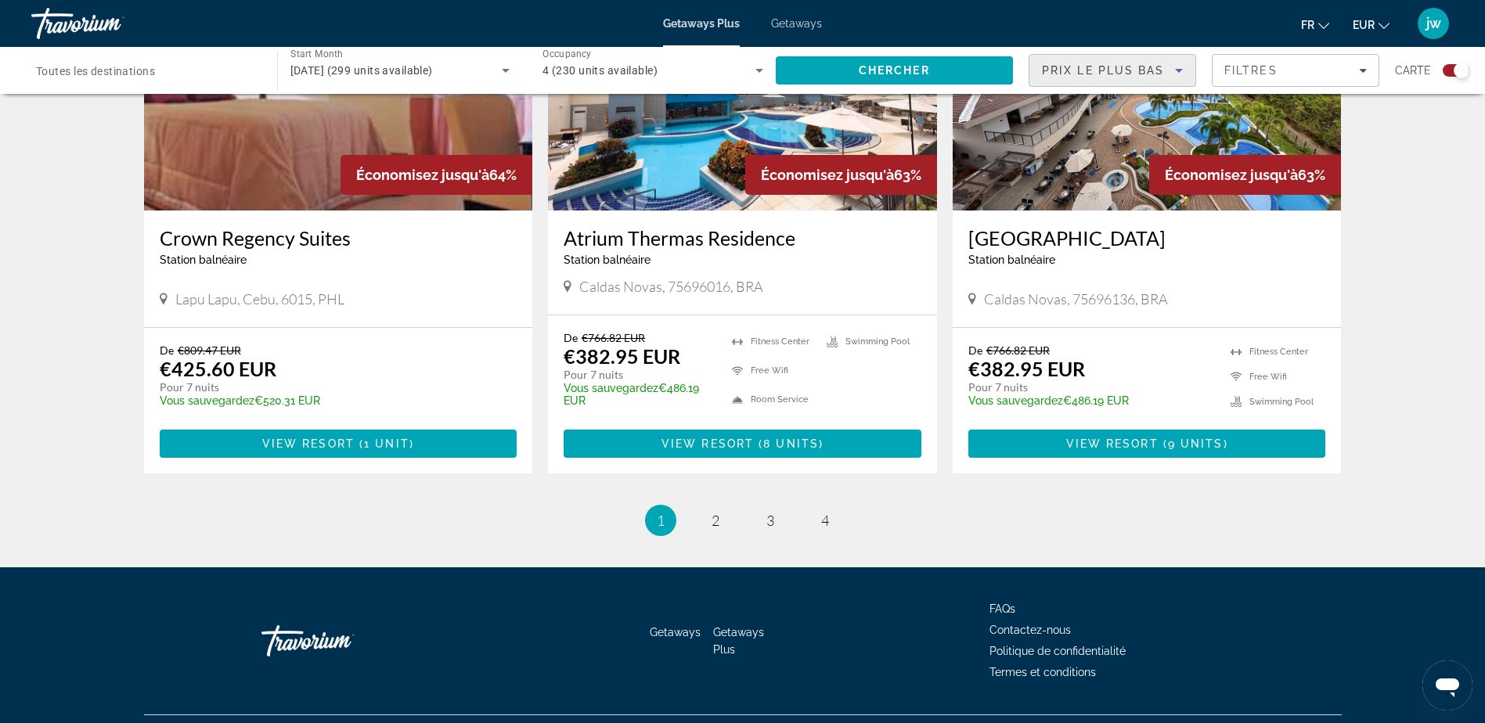
scroll to position [2353, 0]
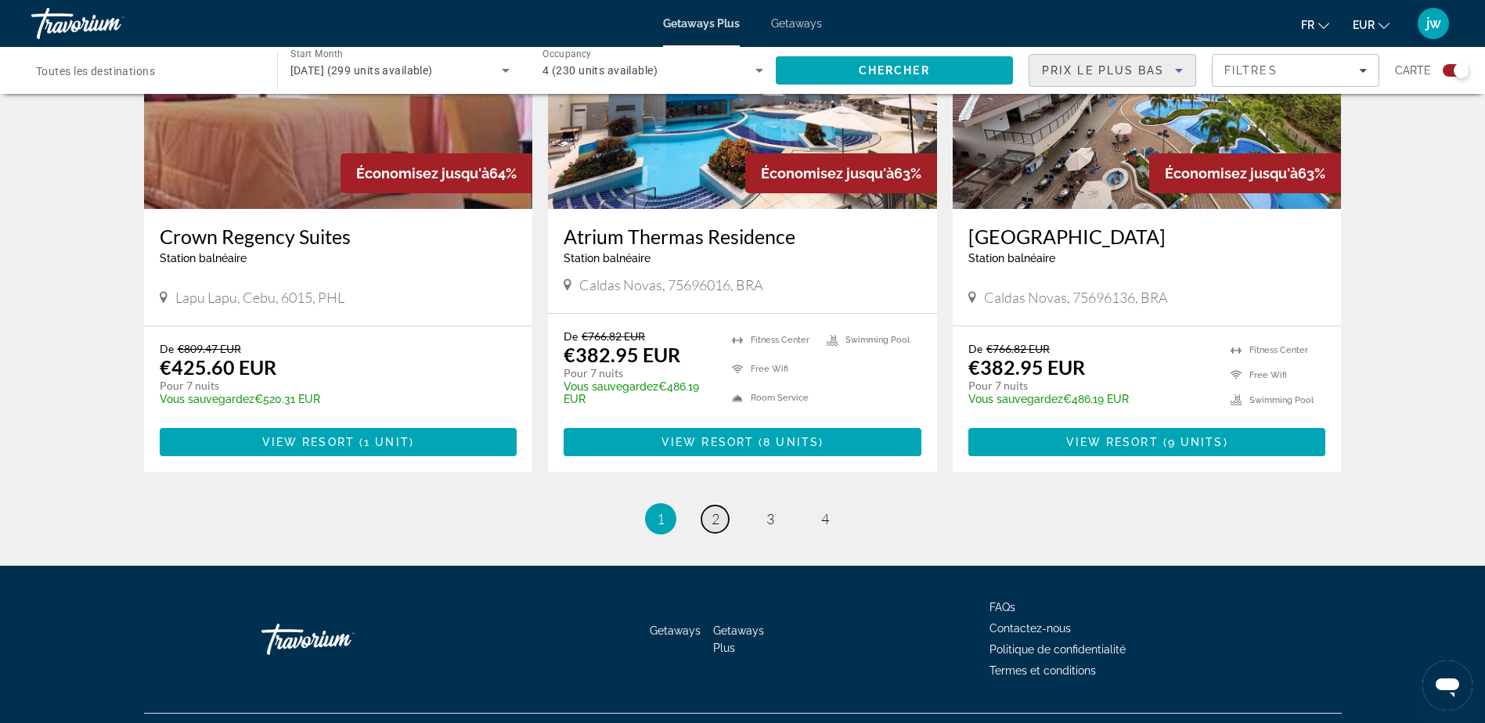
click at [711, 510] on span "2" at bounding box center [715, 518] width 8 height 17
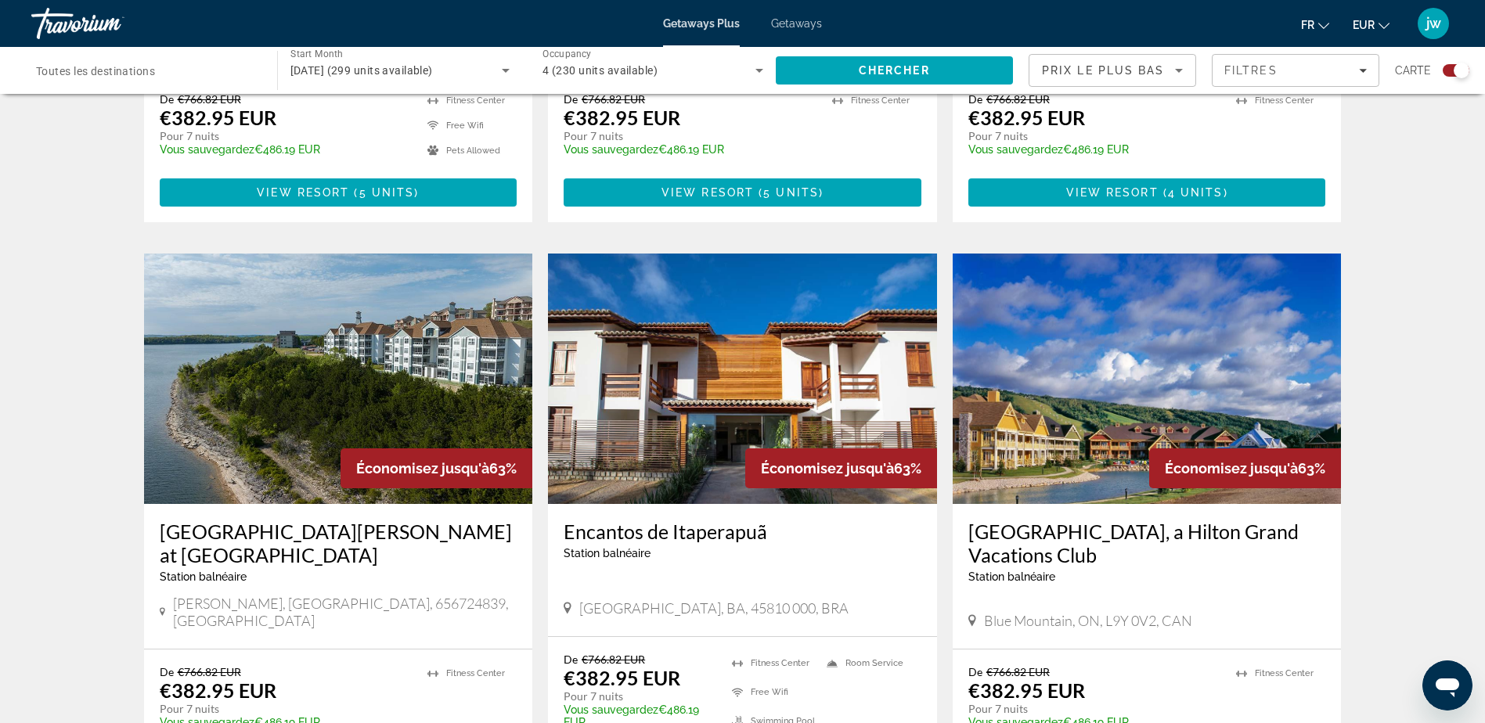
scroll to position [2113, 0]
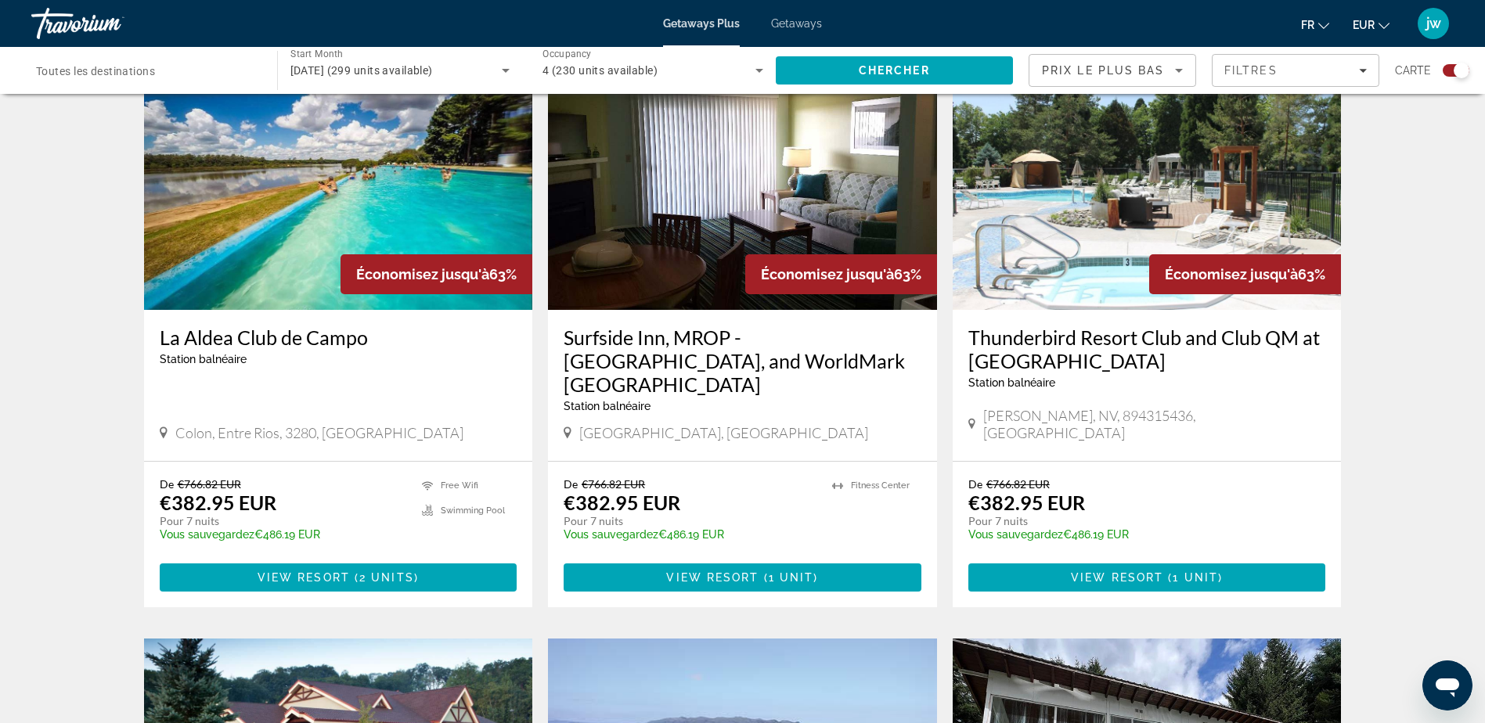
scroll to position [1722, 0]
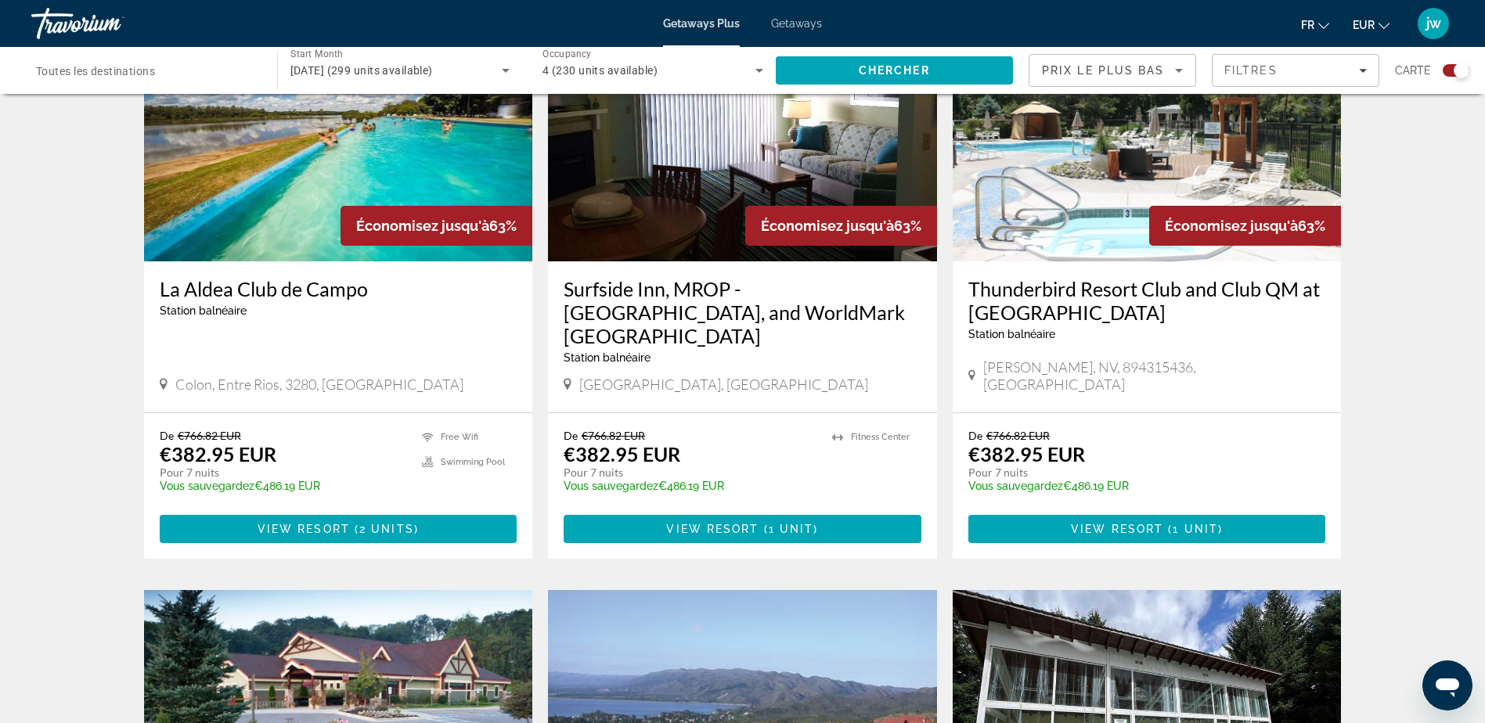
click at [269, 150] on img "Main content" at bounding box center [338, 136] width 389 height 250
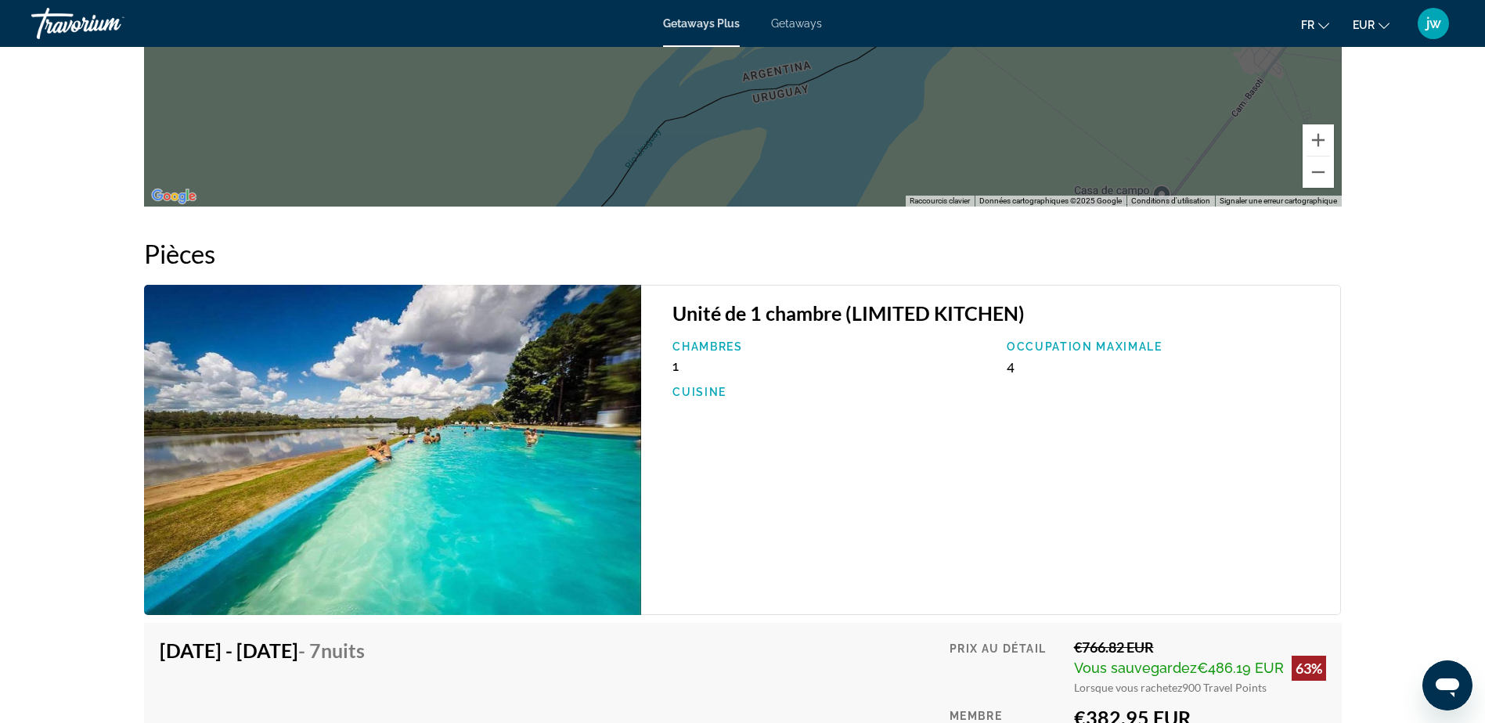
scroll to position [2270, 0]
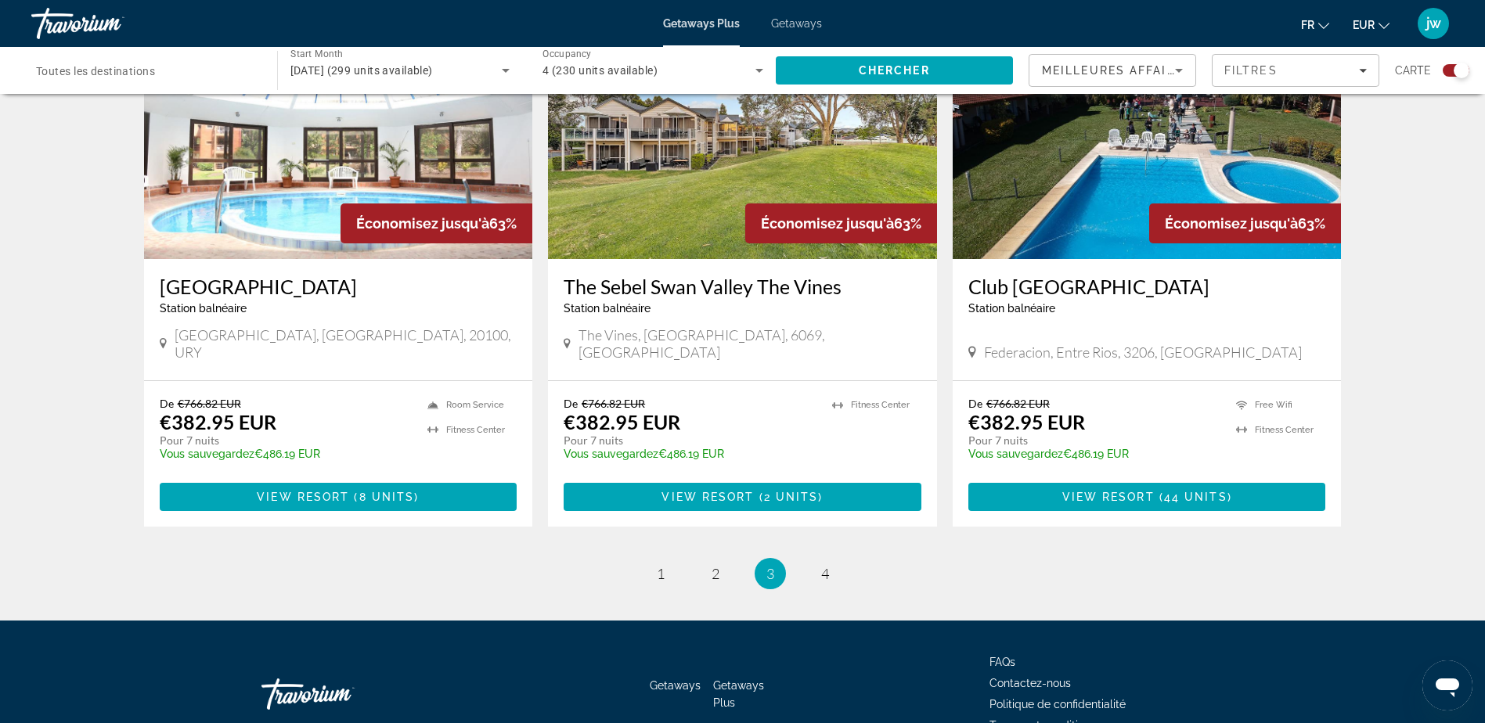
scroll to position [2341, 0]
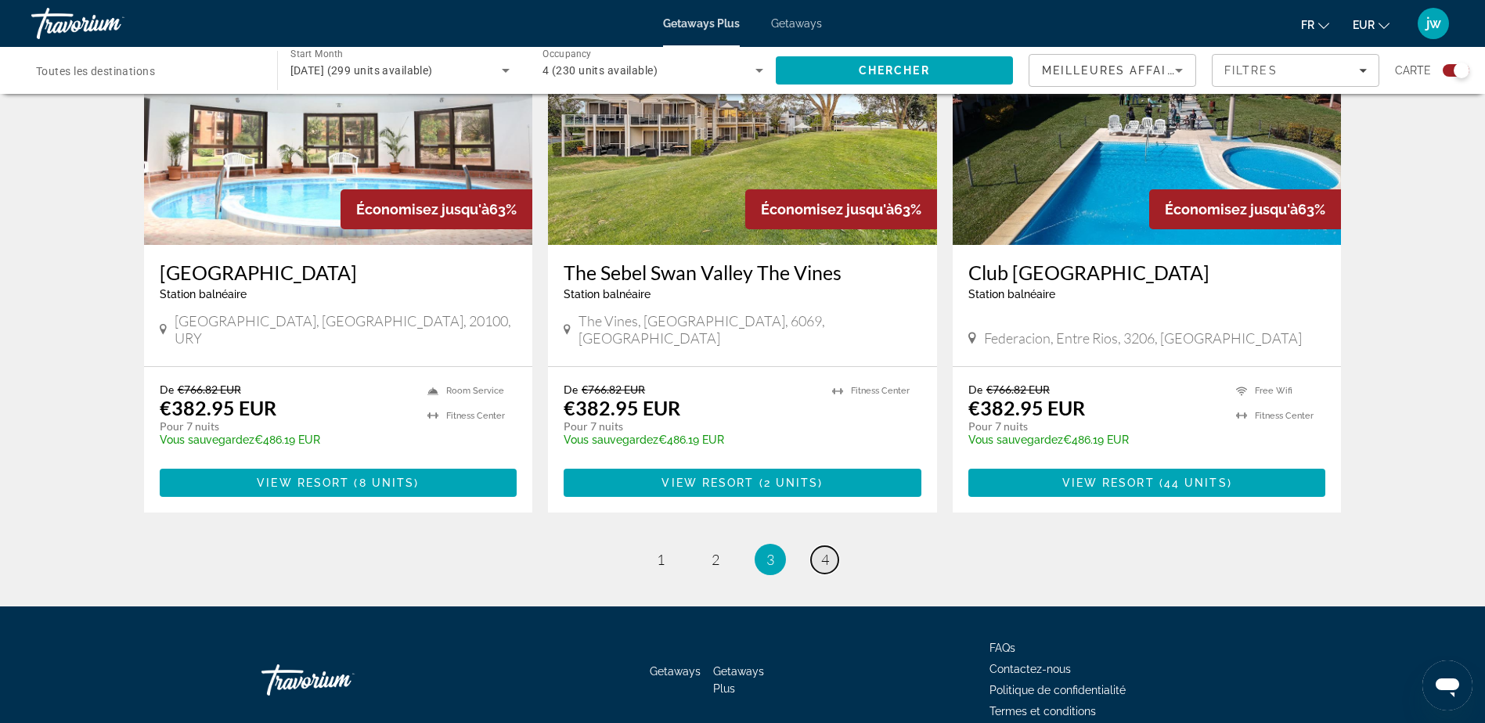
click at [818, 546] on link "page 4" at bounding box center [824, 559] width 27 height 27
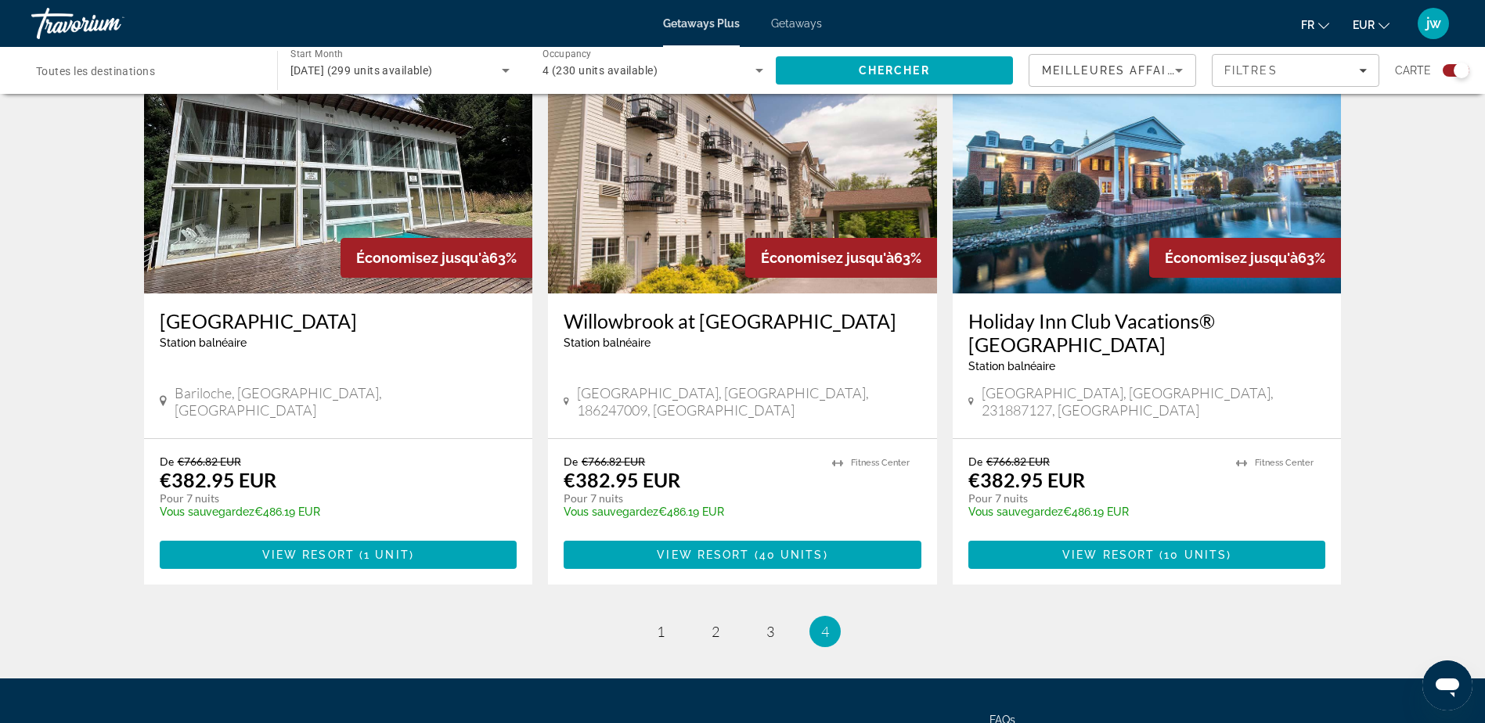
scroll to position [1174, 0]
